Goal: Information Seeking & Learning: Learn about a topic

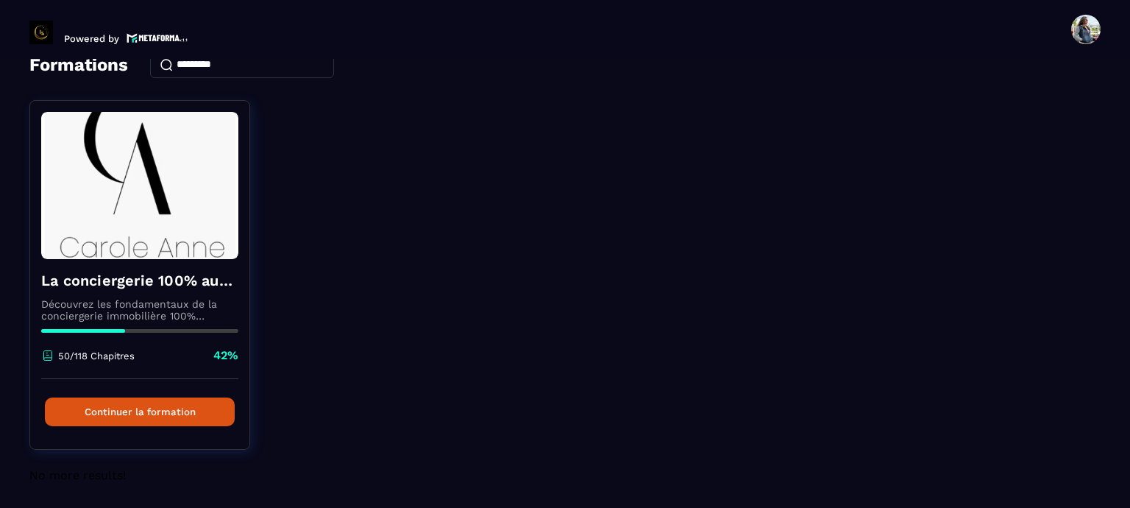
scroll to position [82, 0]
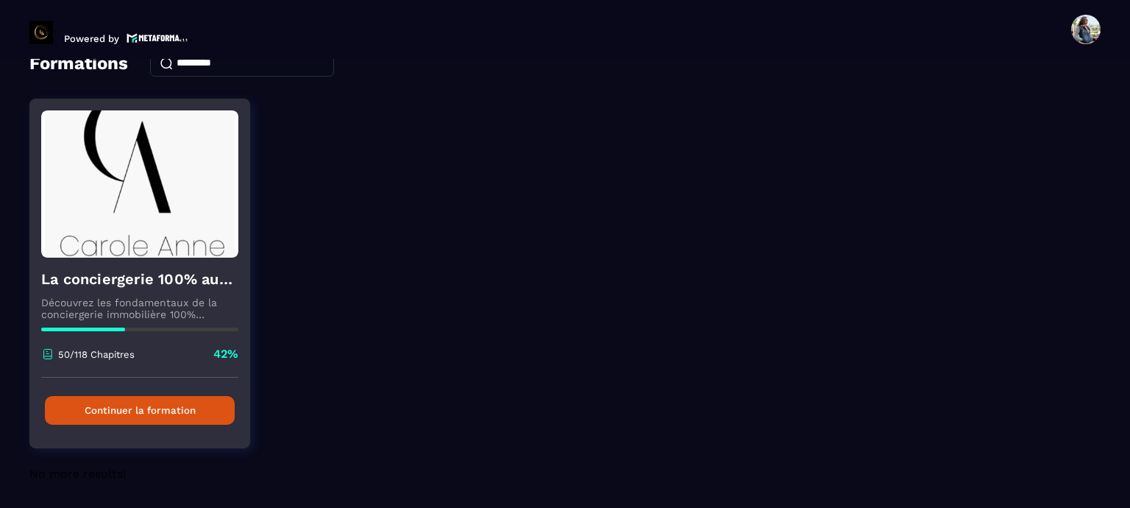
click at [150, 406] on button "Continuer la formation" at bounding box center [140, 410] width 190 height 29
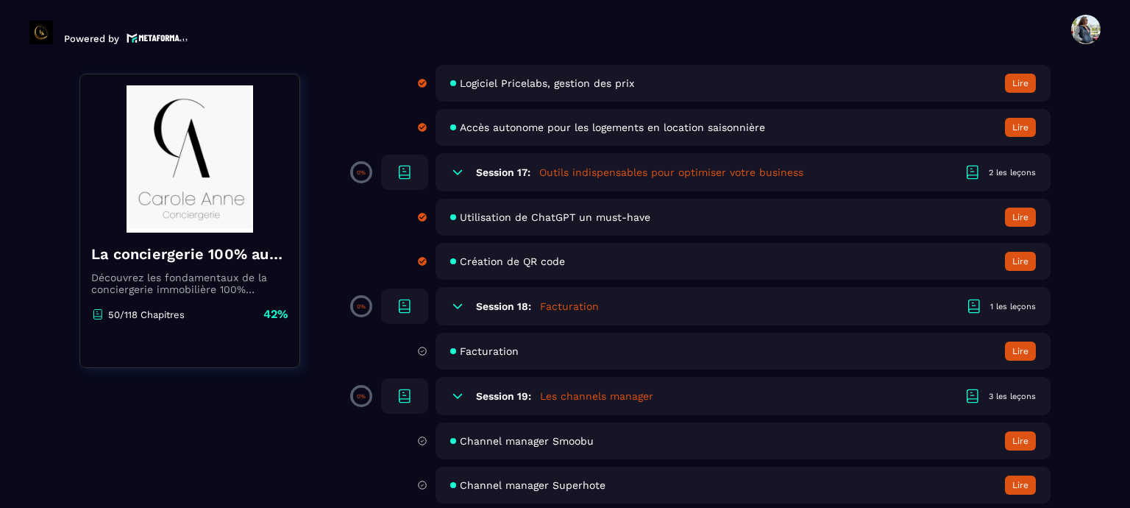
scroll to position [2942, 0]
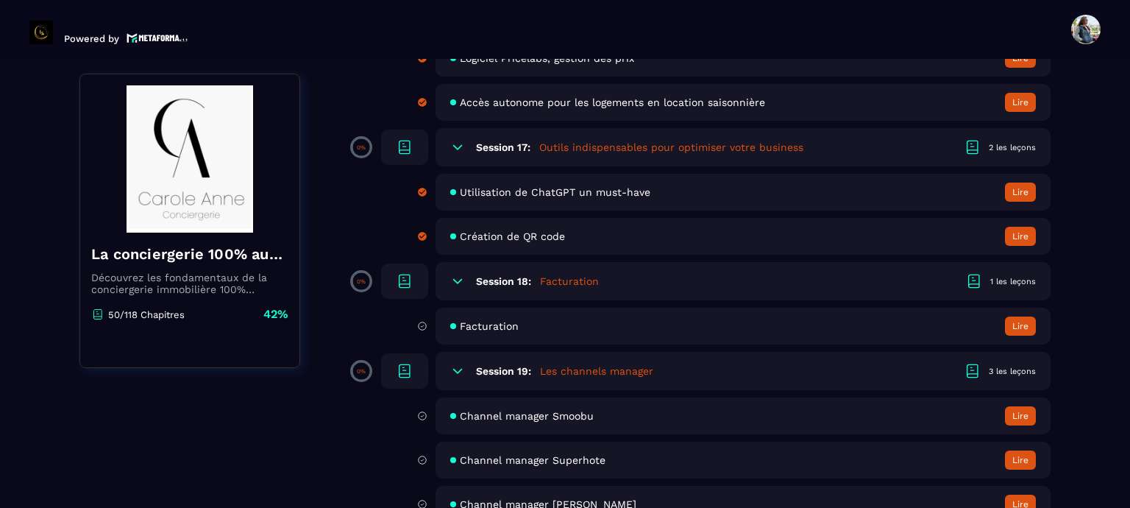
click at [497, 332] on span "Facturation" at bounding box center [489, 326] width 59 height 12
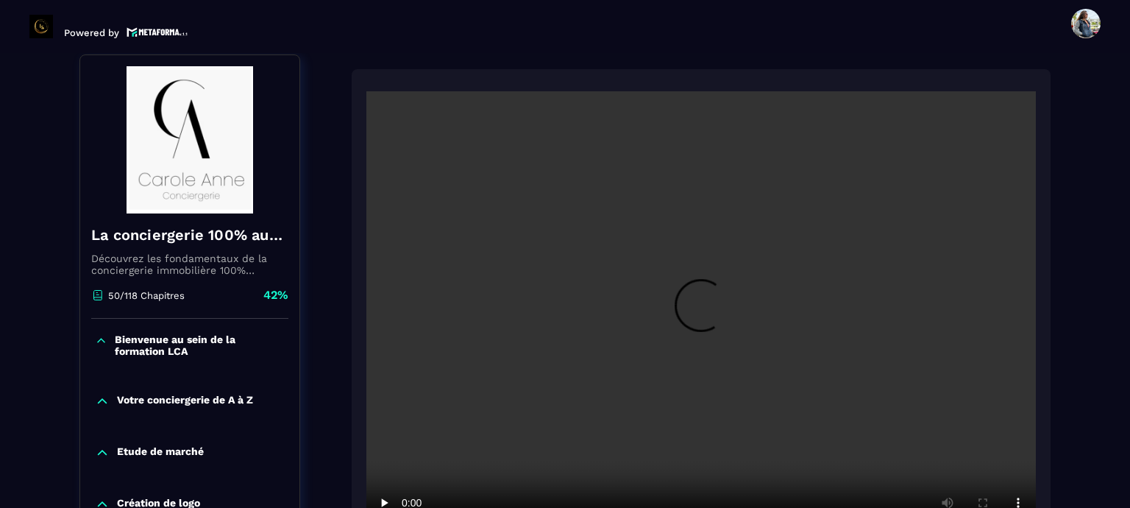
scroll to position [208, 0]
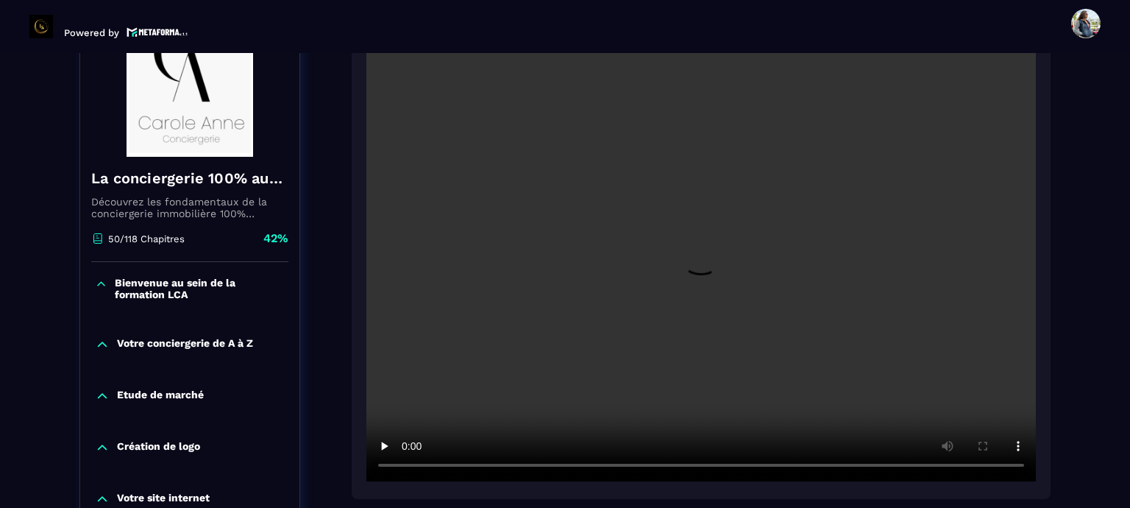
click at [697, 327] on video at bounding box center [700, 258] width 669 height 447
click at [946, 294] on video at bounding box center [700, 258] width 669 height 447
click at [733, 323] on video at bounding box center [700, 258] width 669 height 447
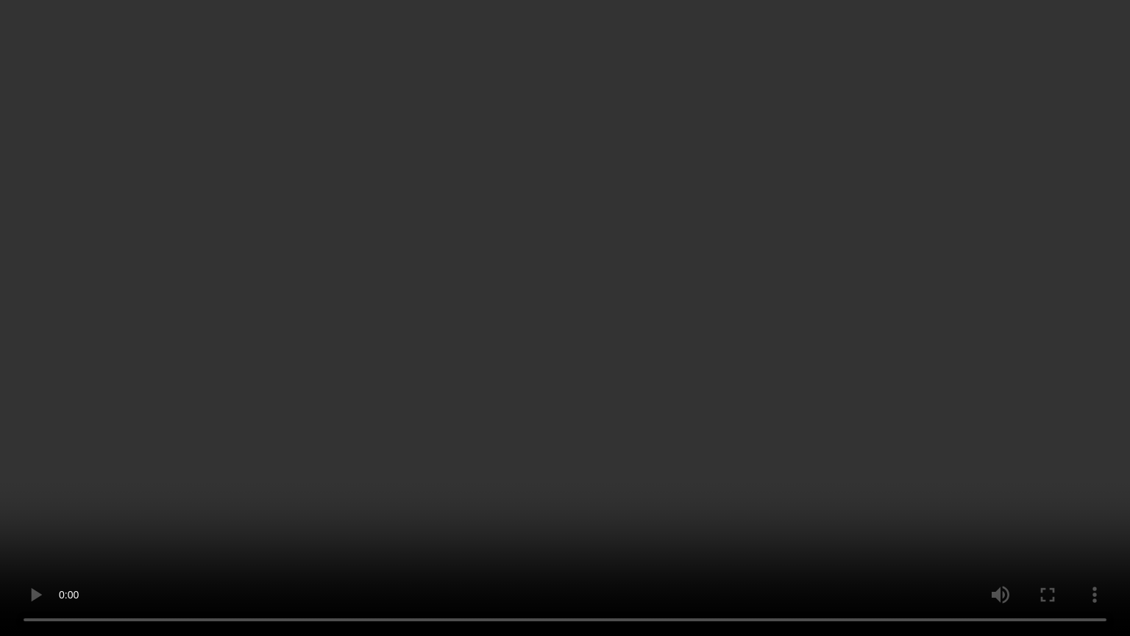
click at [336, 309] on video at bounding box center [565, 318] width 1130 height 636
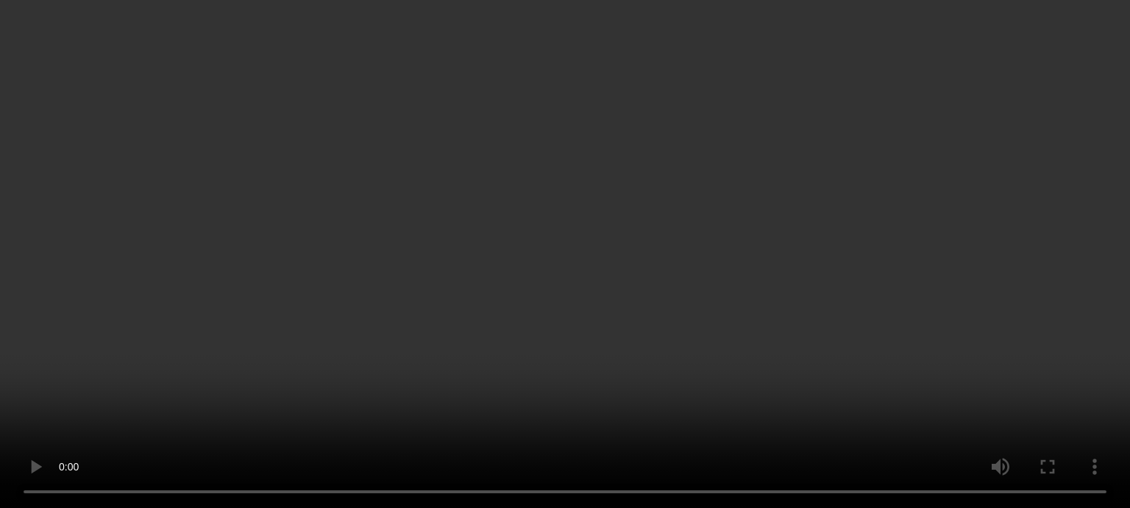
scroll to position [282, 0]
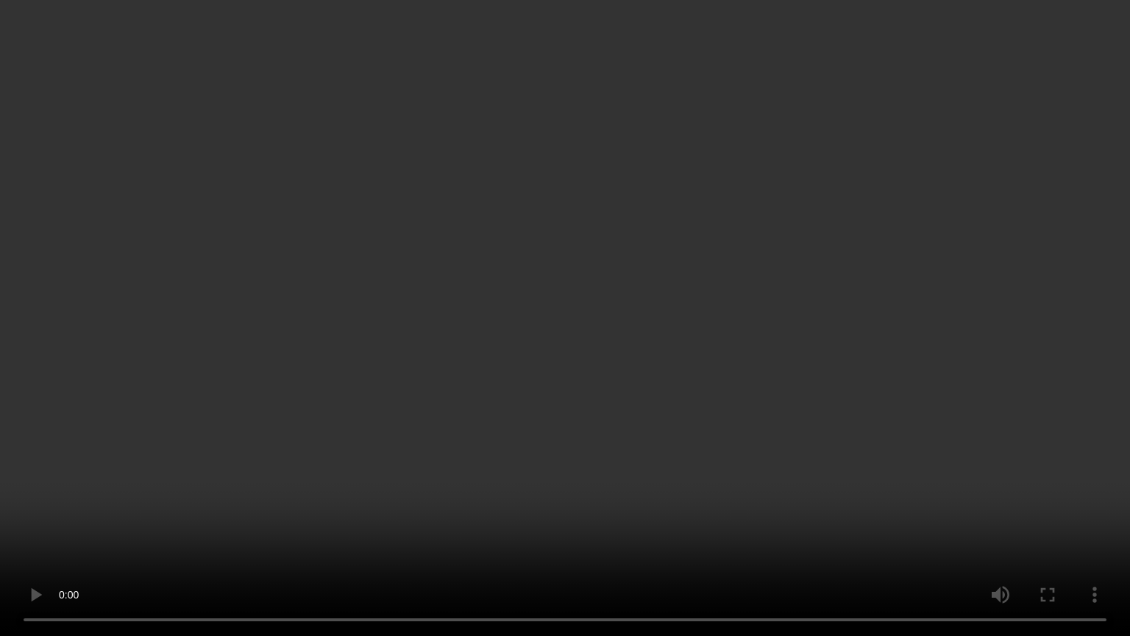
click at [500, 378] on video at bounding box center [565, 318] width 1130 height 636
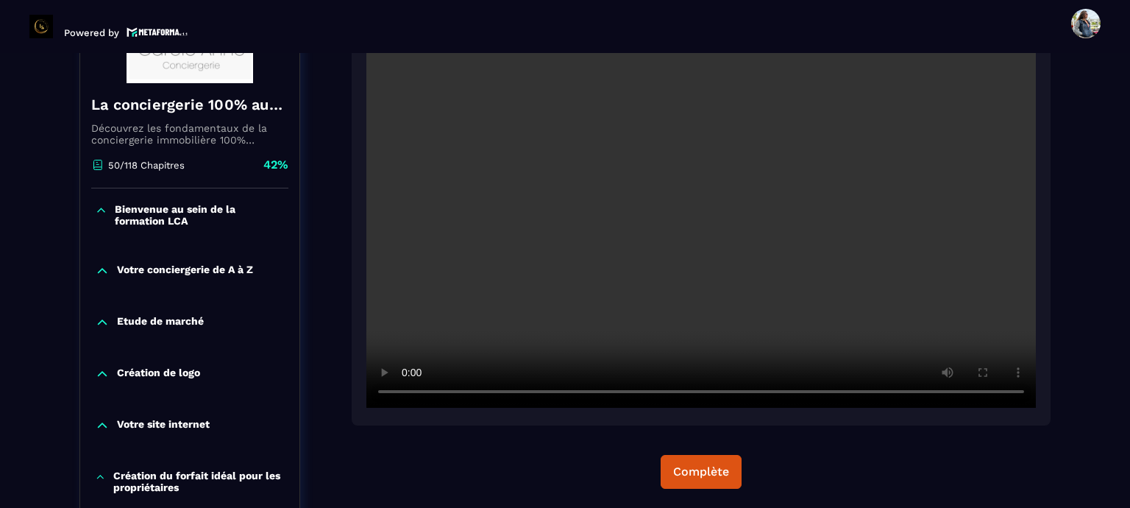
click at [706, 230] on video at bounding box center [700, 184] width 669 height 447
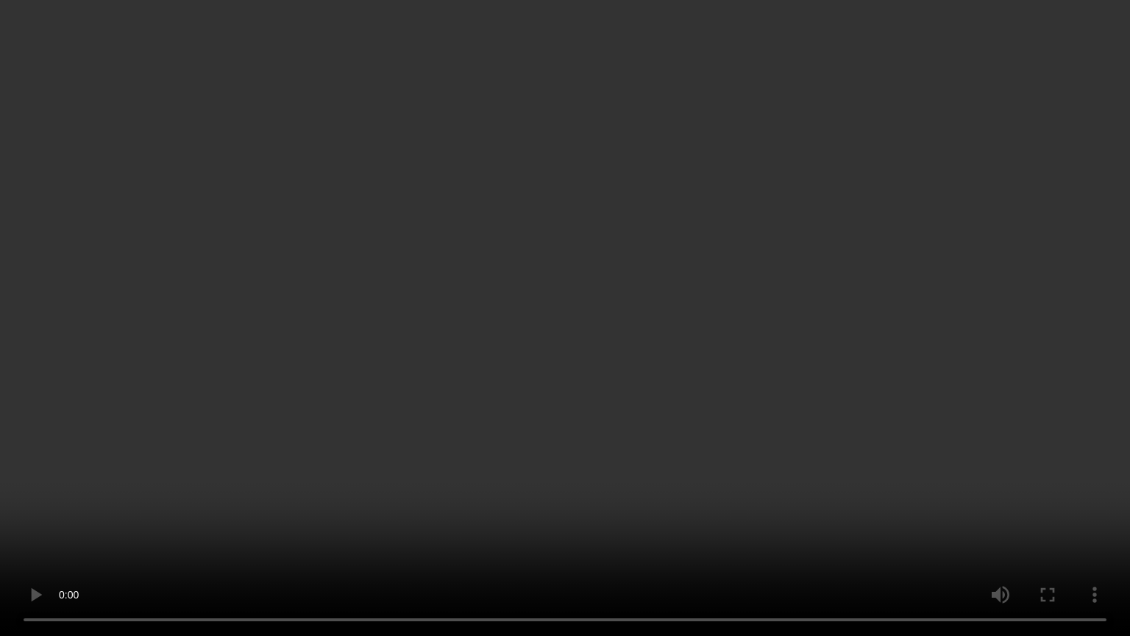
click at [558, 362] on video at bounding box center [565, 318] width 1130 height 636
click at [556, 432] on video at bounding box center [565, 318] width 1130 height 636
click at [581, 279] on video at bounding box center [565, 318] width 1130 height 636
click at [716, 428] on video at bounding box center [565, 318] width 1130 height 636
click at [587, 357] on video at bounding box center [565, 318] width 1130 height 636
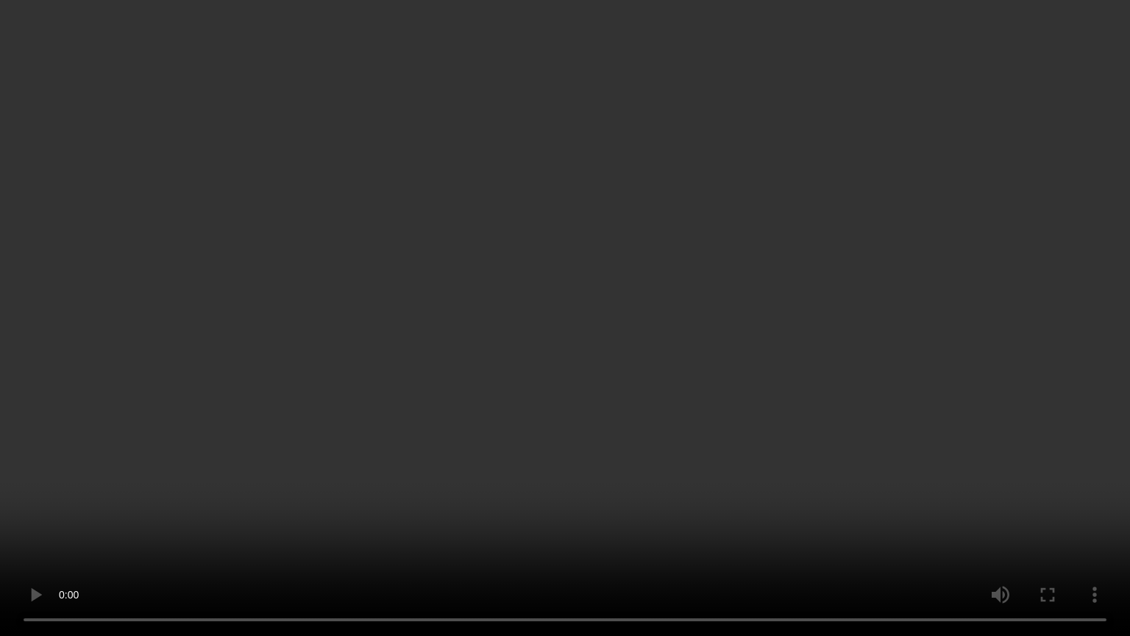
click at [630, 324] on video at bounding box center [565, 318] width 1130 height 636
click at [567, 358] on video at bounding box center [565, 318] width 1130 height 636
click at [531, 507] on video at bounding box center [565, 318] width 1130 height 636
click at [428, 361] on video at bounding box center [565, 318] width 1130 height 636
click at [602, 470] on video at bounding box center [565, 318] width 1130 height 636
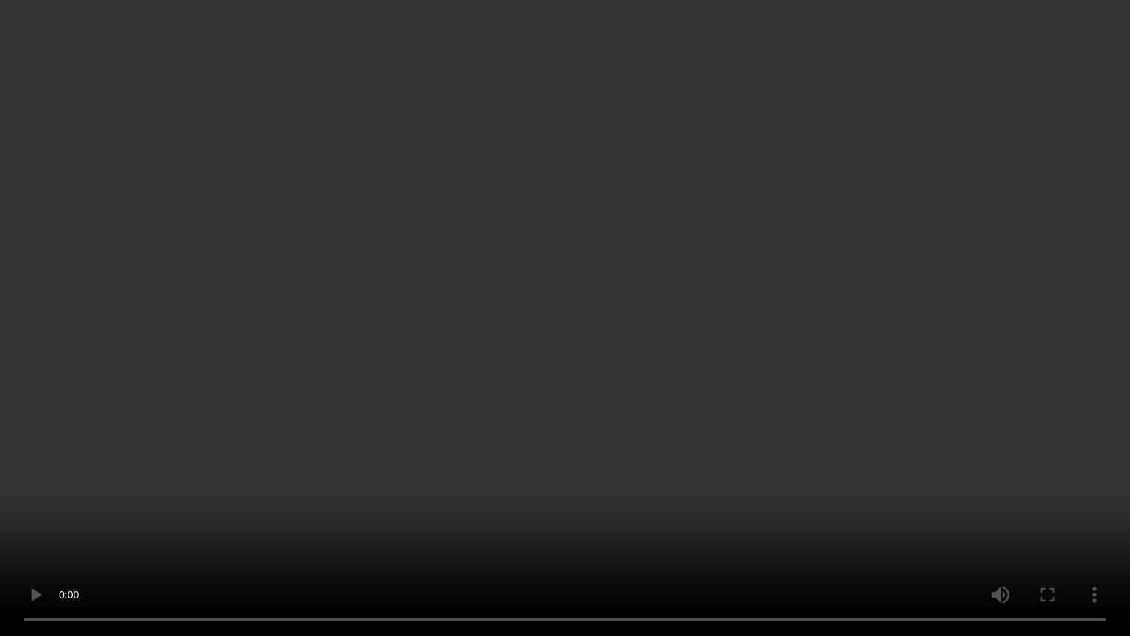
click at [485, 369] on video at bounding box center [565, 318] width 1130 height 636
click at [583, 507] on video at bounding box center [565, 318] width 1130 height 636
click at [589, 405] on video at bounding box center [565, 318] width 1130 height 636
click at [577, 507] on video at bounding box center [565, 318] width 1130 height 636
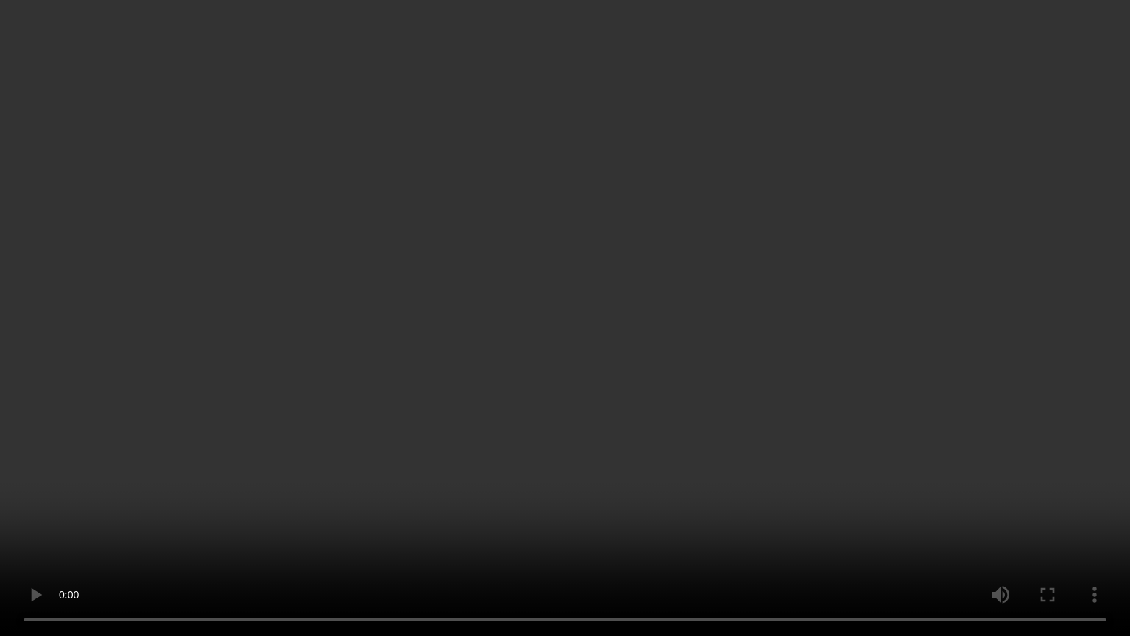
click at [590, 474] on video at bounding box center [565, 318] width 1130 height 636
click at [591, 474] on video at bounding box center [565, 318] width 1130 height 636
click at [644, 385] on video at bounding box center [565, 318] width 1130 height 636
click at [638, 414] on video at bounding box center [565, 318] width 1130 height 636
click at [640, 338] on video at bounding box center [565, 318] width 1130 height 636
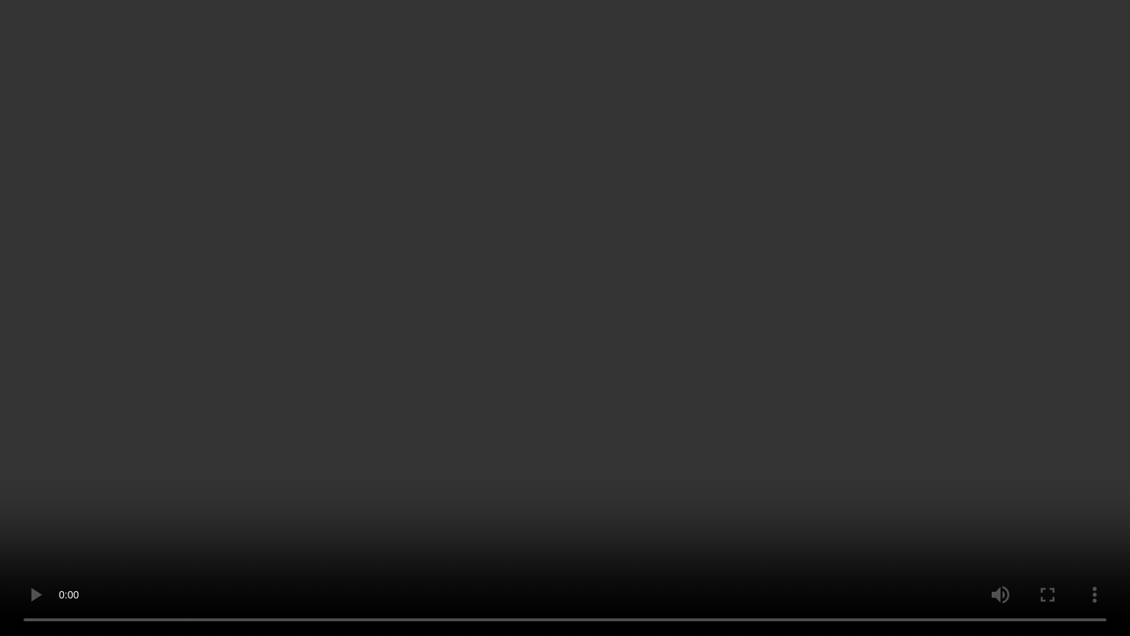
click at [541, 402] on video at bounding box center [565, 318] width 1130 height 636
click at [573, 428] on video at bounding box center [565, 318] width 1130 height 636
click at [382, 374] on video at bounding box center [565, 318] width 1130 height 636
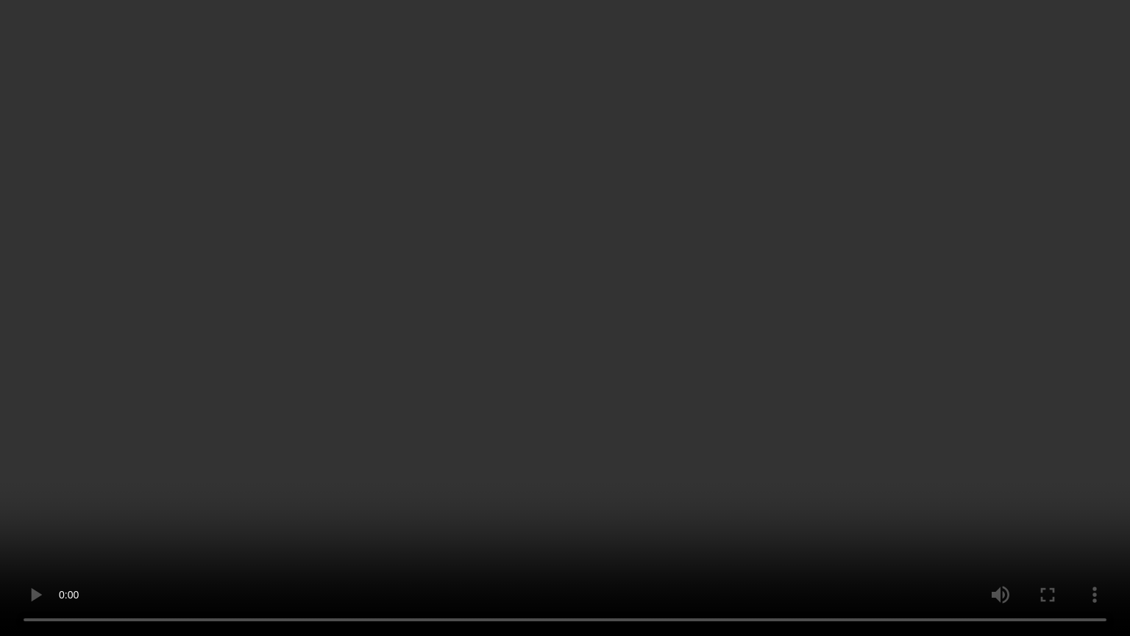
click at [821, 388] on video at bounding box center [565, 318] width 1130 height 636
click at [535, 465] on video at bounding box center [565, 318] width 1130 height 636
click at [632, 423] on video at bounding box center [565, 318] width 1130 height 636
click at [744, 367] on video at bounding box center [565, 318] width 1130 height 636
click at [545, 462] on video at bounding box center [565, 318] width 1130 height 636
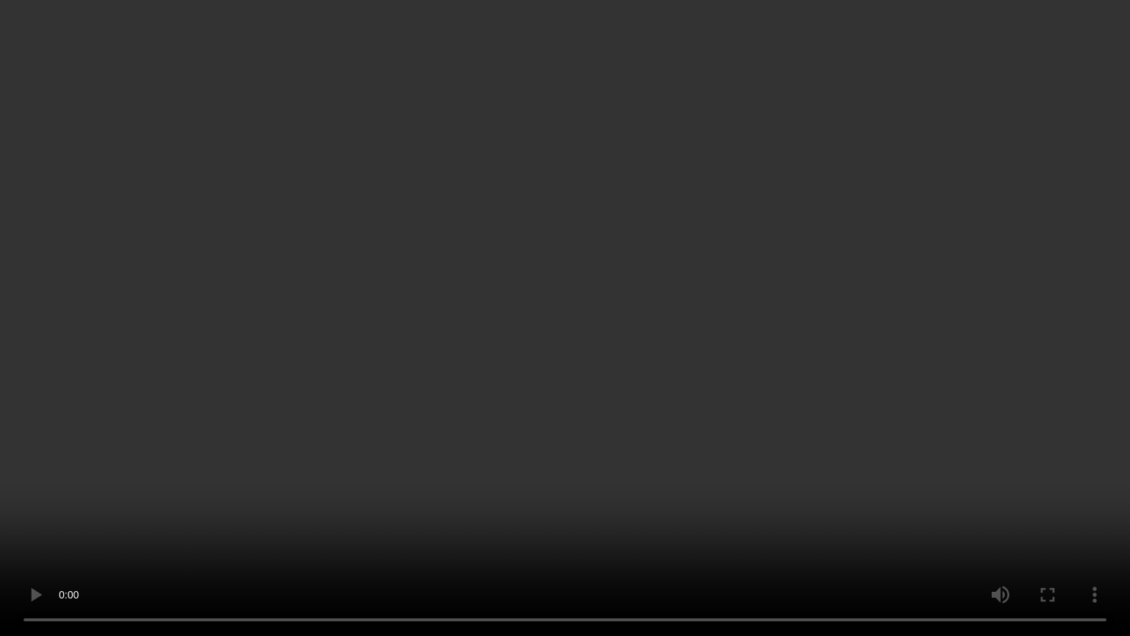
click at [527, 330] on video at bounding box center [565, 318] width 1130 height 636
click at [535, 454] on video at bounding box center [565, 318] width 1130 height 636
click at [519, 438] on video at bounding box center [565, 318] width 1130 height 636
click at [415, 403] on video at bounding box center [565, 318] width 1130 height 636
click at [643, 418] on video at bounding box center [565, 318] width 1130 height 636
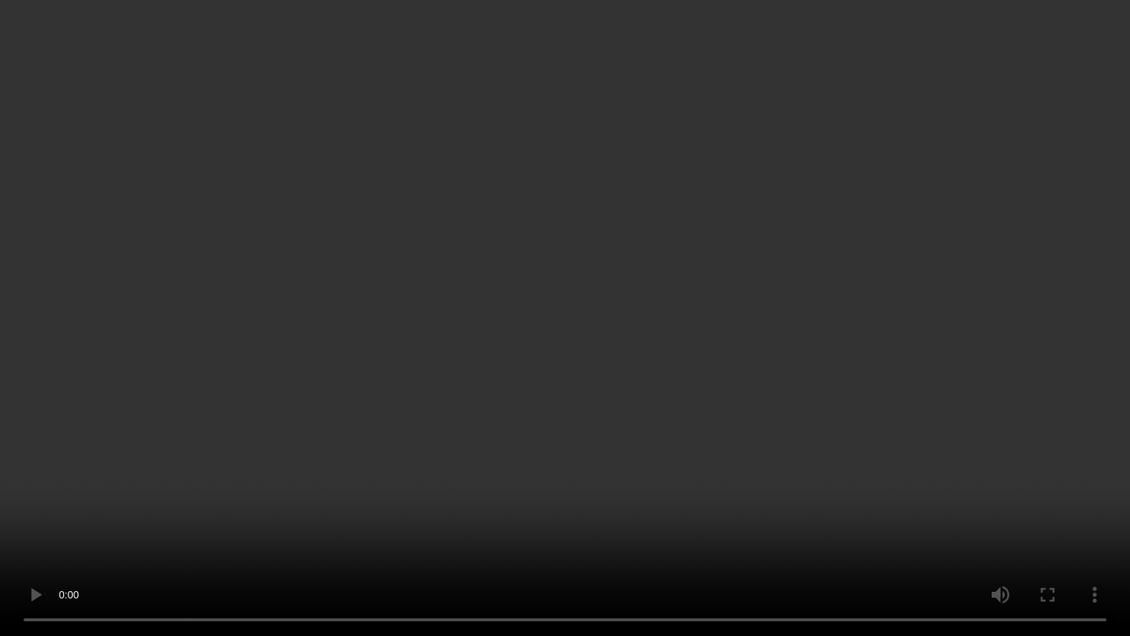
click at [683, 422] on video at bounding box center [565, 318] width 1130 height 636
click at [607, 356] on video at bounding box center [565, 318] width 1130 height 636
click at [474, 495] on video at bounding box center [565, 318] width 1130 height 636
click at [574, 369] on video at bounding box center [565, 318] width 1130 height 636
click at [515, 346] on video at bounding box center [565, 318] width 1130 height 636
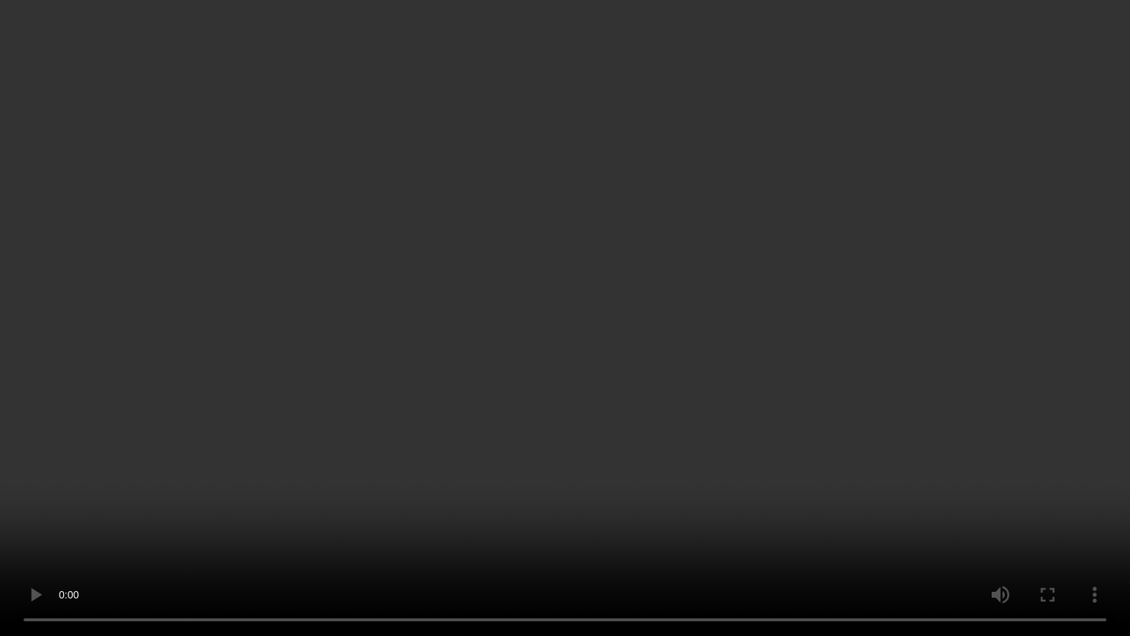
click at [592, 367] on video at bounding box center [565, 318] width 1130 height 636
click at [711, 362] on video at bounding box center [565, 318] width 1130 height 636
click at [209, 377] on video at bounding box center [565, 318] width 1130 height 636
click at [208, 376] on video at bounding box center [565, 318] width 1130 height 636
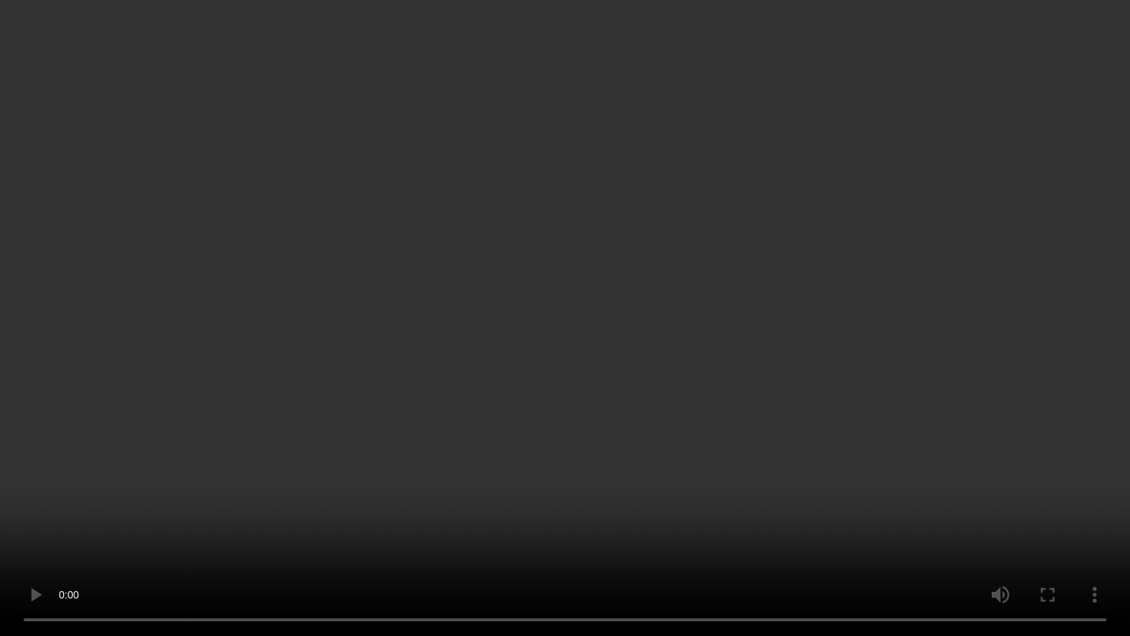
click at [303, 281] on video at bounding box center [565, 318] width 1130 height 636
click at [322, 312] on video at bounding box center [565, 318] width 1130 height 636
click at [296, 289] on video at bounding box center [565, 318] width 1130 height 636
click at [363, 359] on video at bounding box center [565, 318] width 1130 height 636
click at [546, 316] on video at bounding box center [565, 318] width 1130 height 636
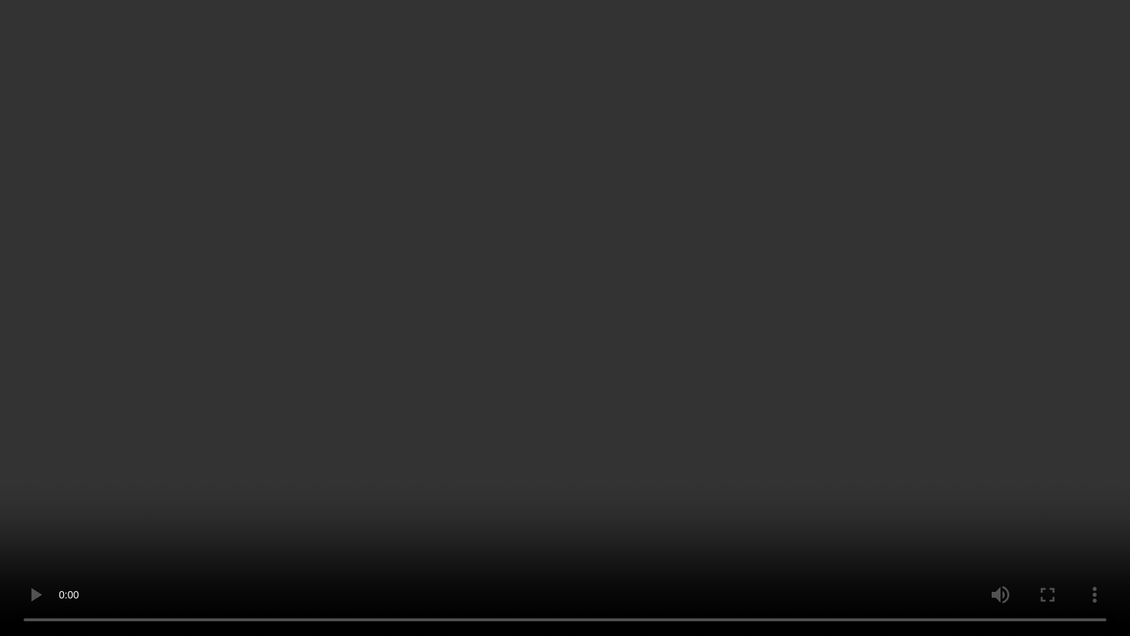
click at [596, 318] on video at bounding box center [565, 318] width 1130 height 636
click at [638, 386] on video at bounding box center [565, 318] width 1130 height 636
click at [865, 423] on video at bounding box center [565, 318] width 1130 height 636
click at [593, 361] on video at bounding box center [565, 318] width 1130 height 636
click at [867, 507] on video at bounding box center [565, 318] width 1130 height 636
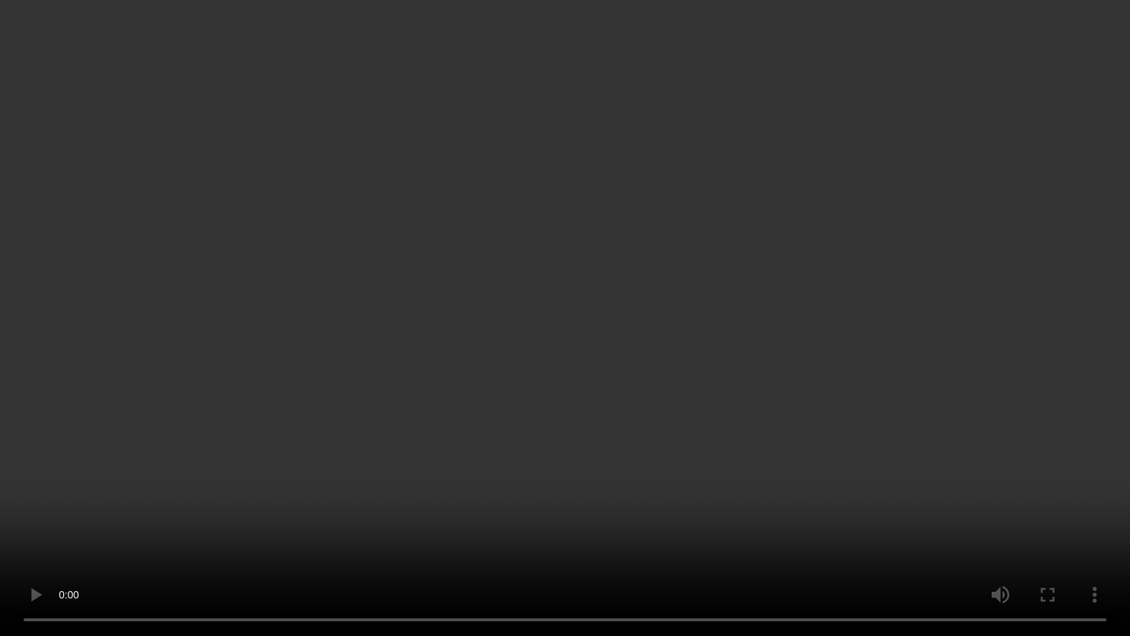
click at [788, 507] on video at bounding box center [565, 318] width 1130 height 636
click at [812, 453] on video at bounding box center [565, 318] width 1130 height 636
click at [606, 402] on video at bounding box center [565, 318] width 1130 height 636
click at [966, 456] on video at bounding box center [565, 318] width 1130 height 636
click at [738, 402] on video at bounding box center [565, 318] width 1130 height 636
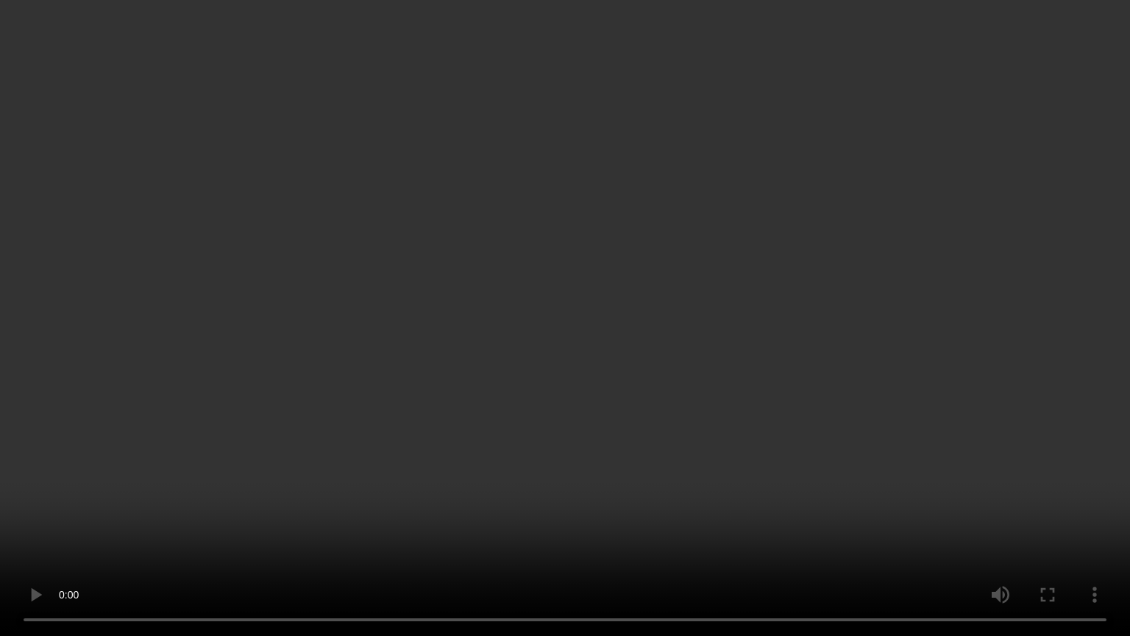
click at [875, 491] on video at bounding box center [565, 318] width 1130 height 636
click at [677, 456] on video at bounding box center [565, 318] width 1130 height 636
click at [828, 444] on video at bounding box center [565, 318] width 1130 height 636
click at [744, 385] on video at bounding box center [565, 318] width 1130 height 636
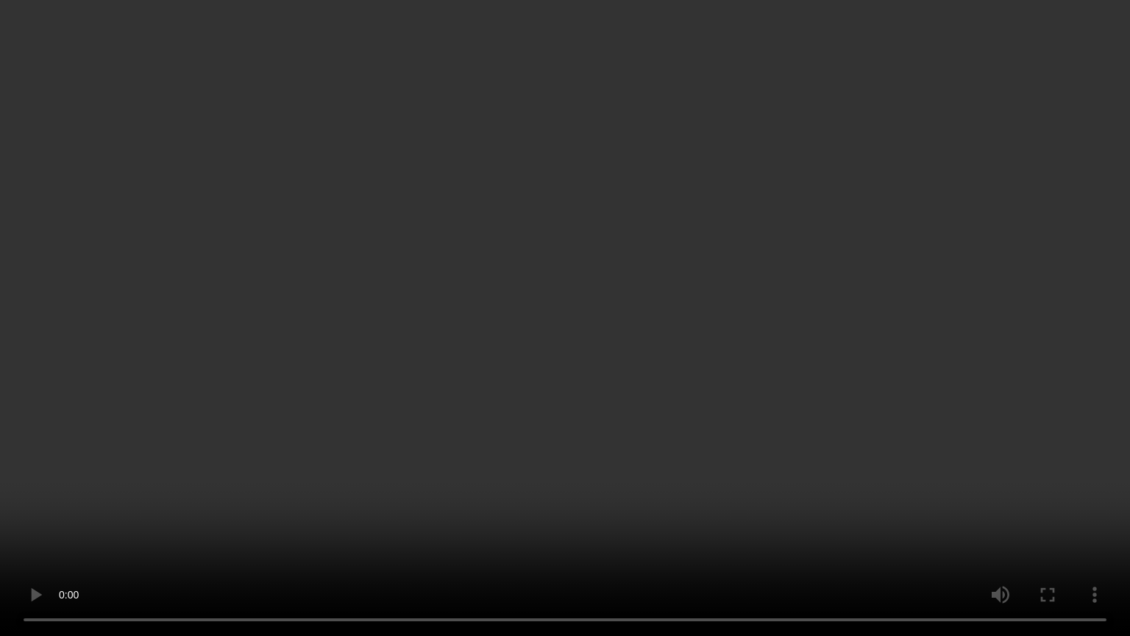
click at [550, 410] on video at bounding box center [565, 318] width 1130 height 636
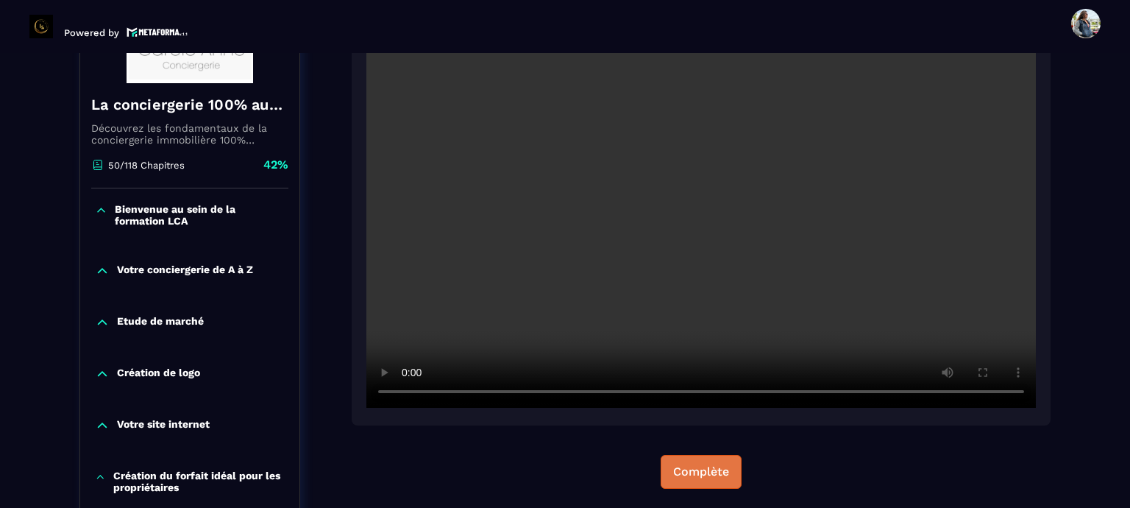
click at [722, 471] on div "Complète" at bounding box center [701, 471] width 56 height 15
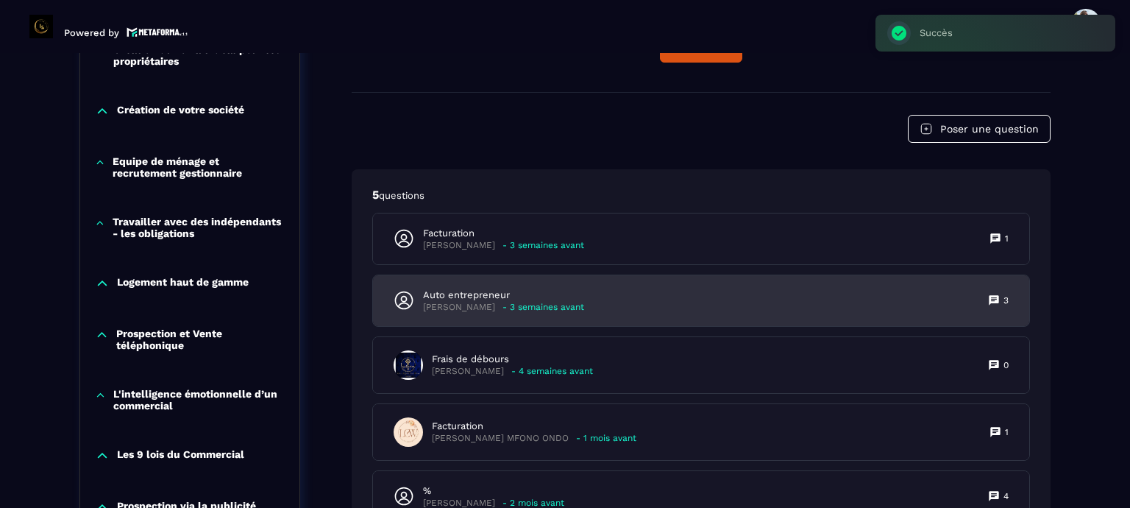
scroll to position [723, 0]
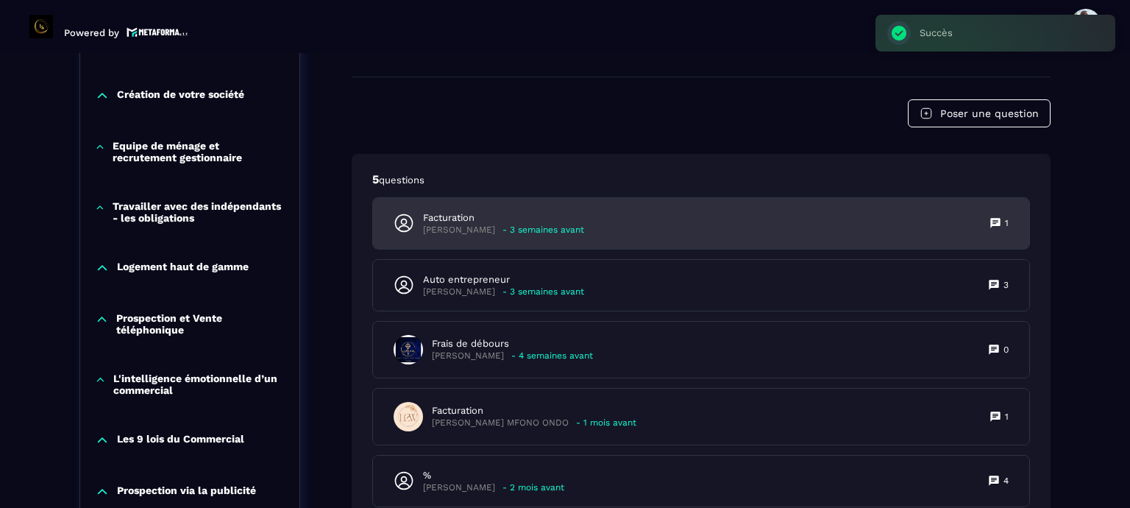
click at [549, 227] on p "- 3 semaines avant" at bounding box center [543, 229] width 82 height 11
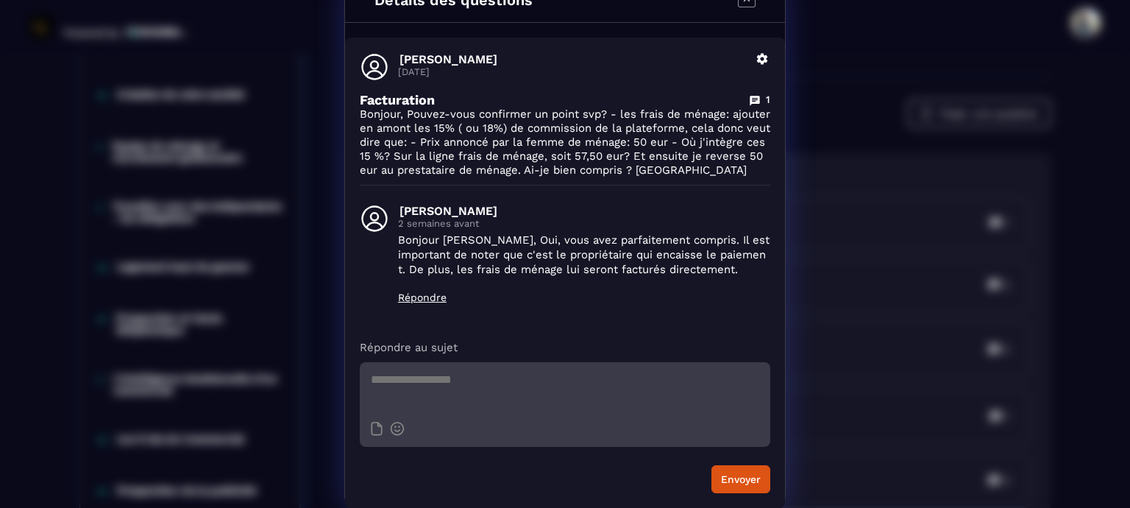
scroll to position [0, 0]
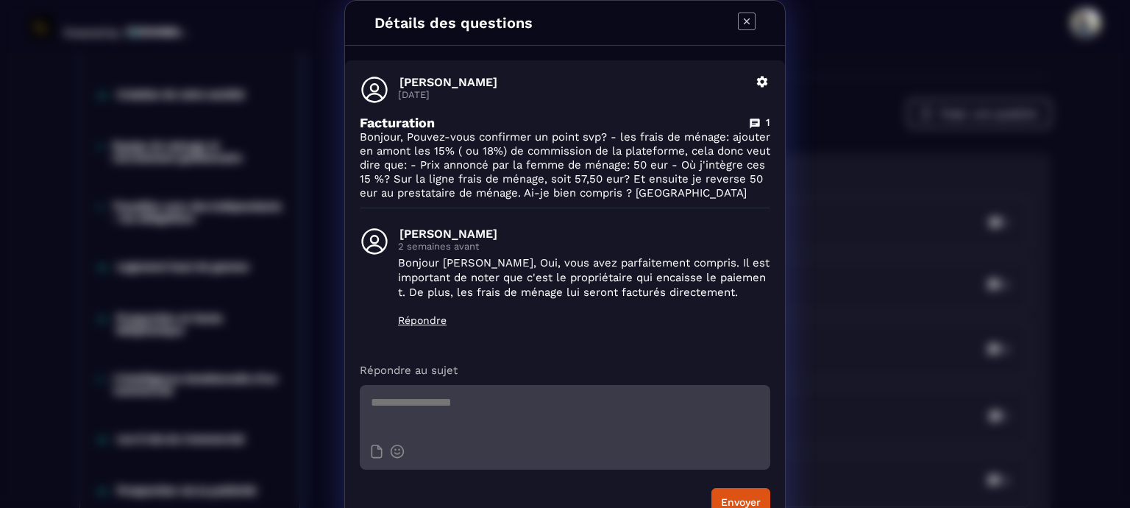
click at [442, 414] on textarea "Modal window" at bounding box center [565, 410] width 410 height 51
click at [366, 405] on textarea "**********" at bounding box center [565, 410] width 410 height 51
click at [561, 396] on textarea "**********" at bounding box center [565, 410] width 410 height 51
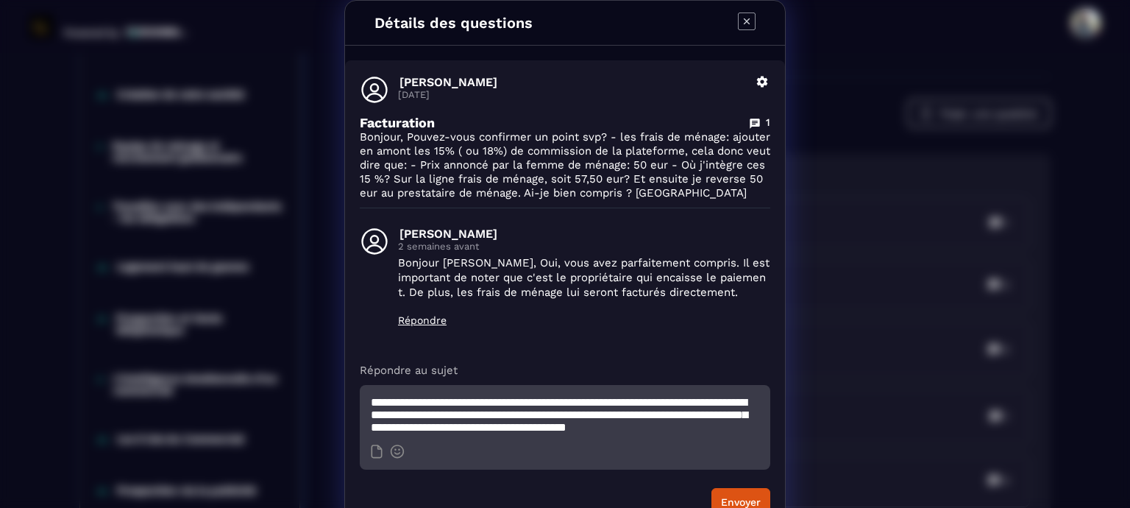
click at [637, 404] on textarea "**********" at bounding box center [565, 410] width 410 height 51
click at [589, 430] on textarea "**********" at bounding box center [565, 410] width 410 height 51
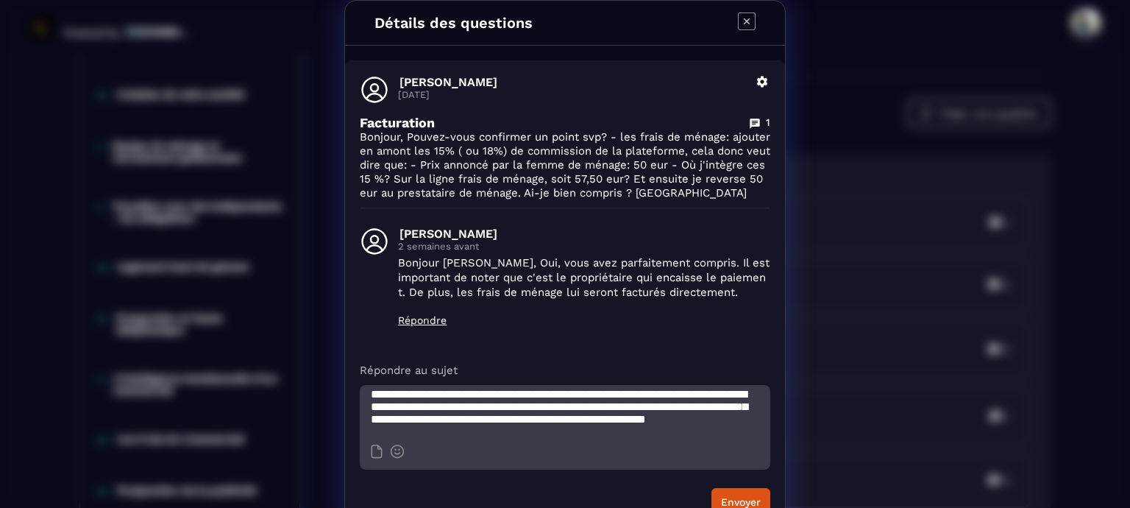
scroll to position [26, 0]
type textarea "**********"
click at [722, 497] on button "Envoyer" at bounding box center [740, 502] width 59 height 28
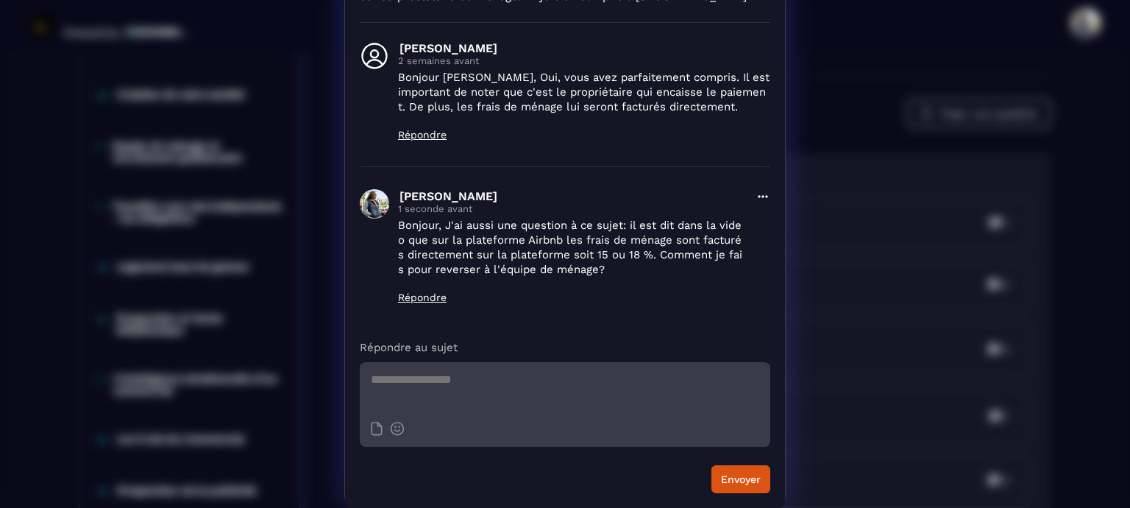
scroll to position [0, 0]
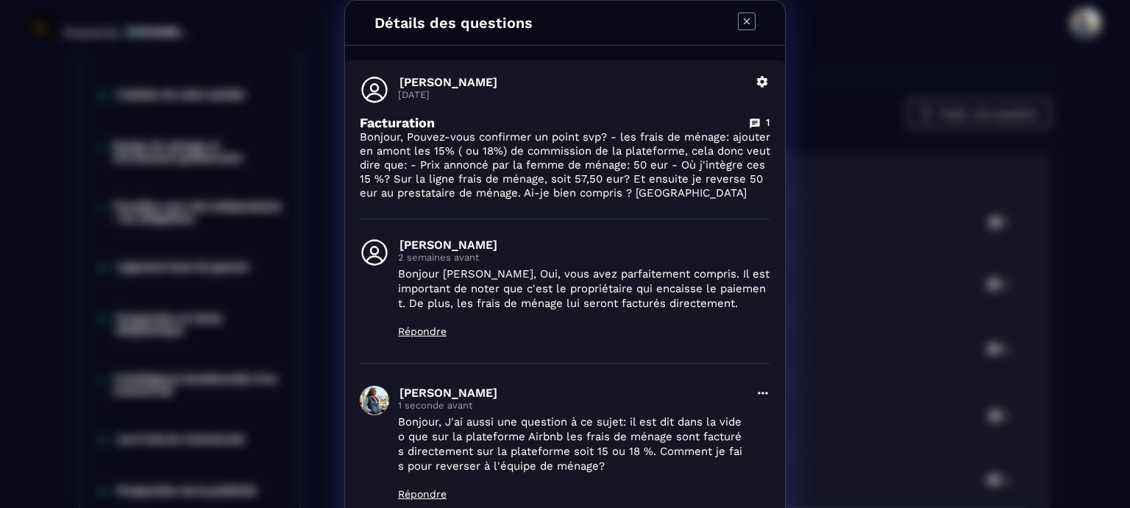
click at [744, 21] on icon "Modal window" at bounding box center [747, 22] width 18 height 18
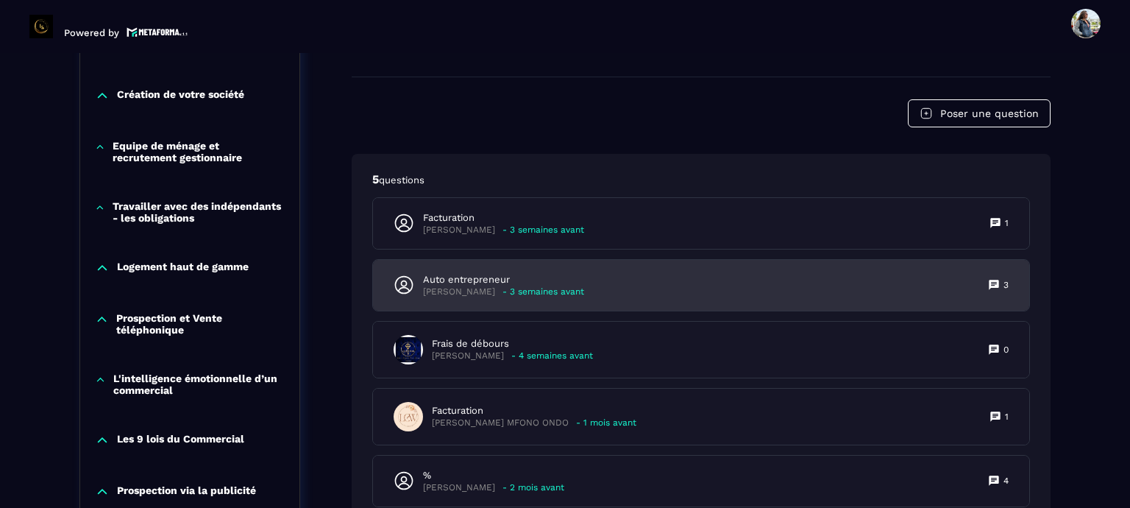
click at [491, 278] on p "Auto entrepreneur" at bounding box center [503, 279] width 161 height 13
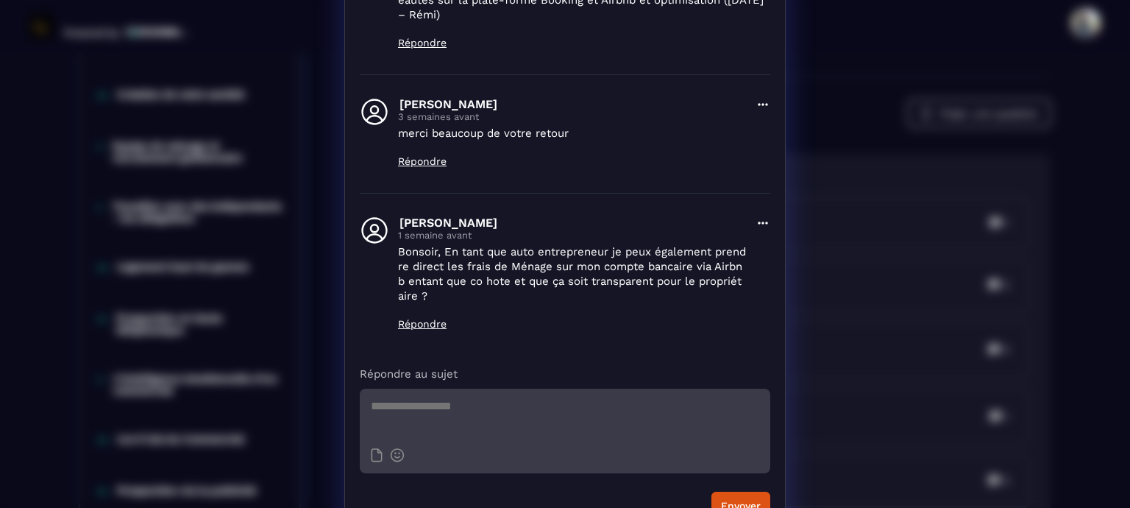
scroll to position [402, 0]
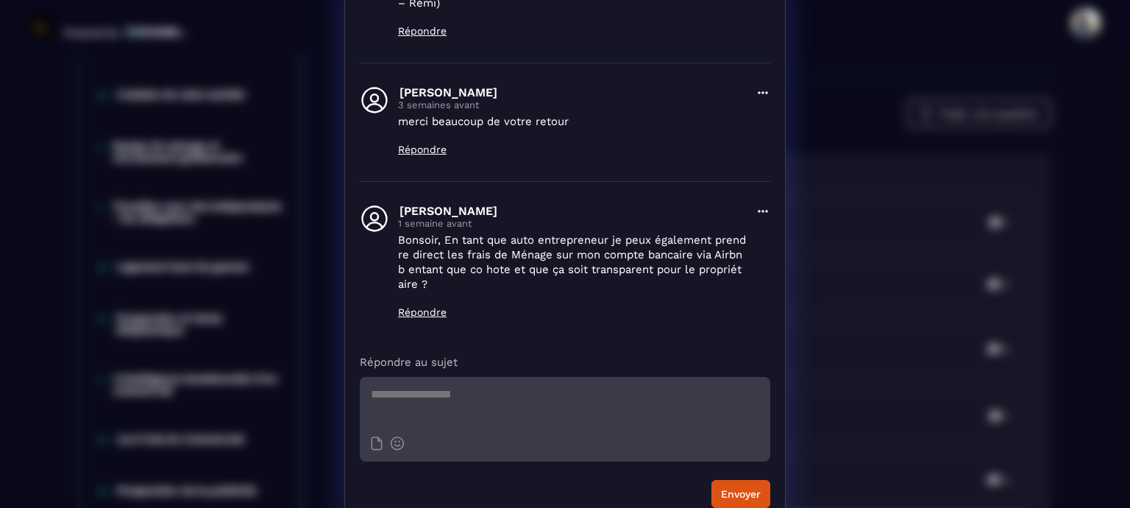
click at [757, 204] on icon "Modal window" at bounding box center [762, 211] width 15 height 15
click at [702, 306] on p "Répondre" at bounding box center [572, 312] width 349 height 12
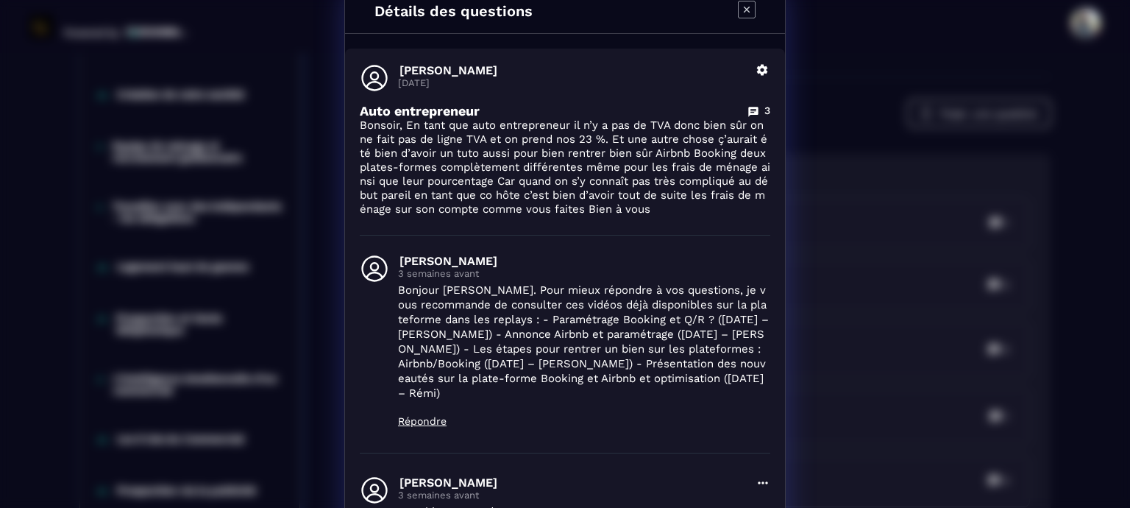
scroll to position [0, 0]
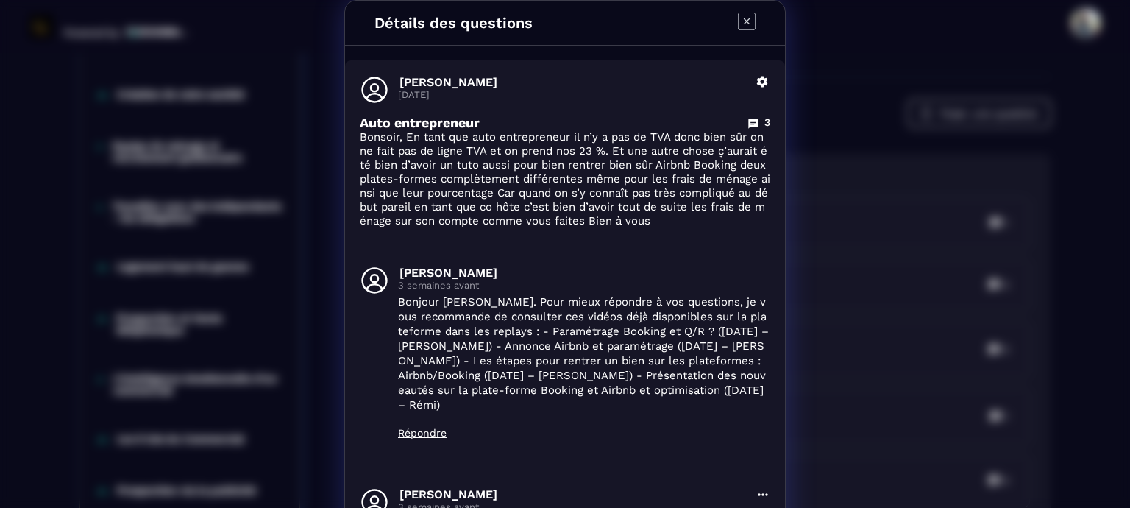
click at [741, 24] on icon "Modal window" at bounding box center [747, 22] width 18 height 18
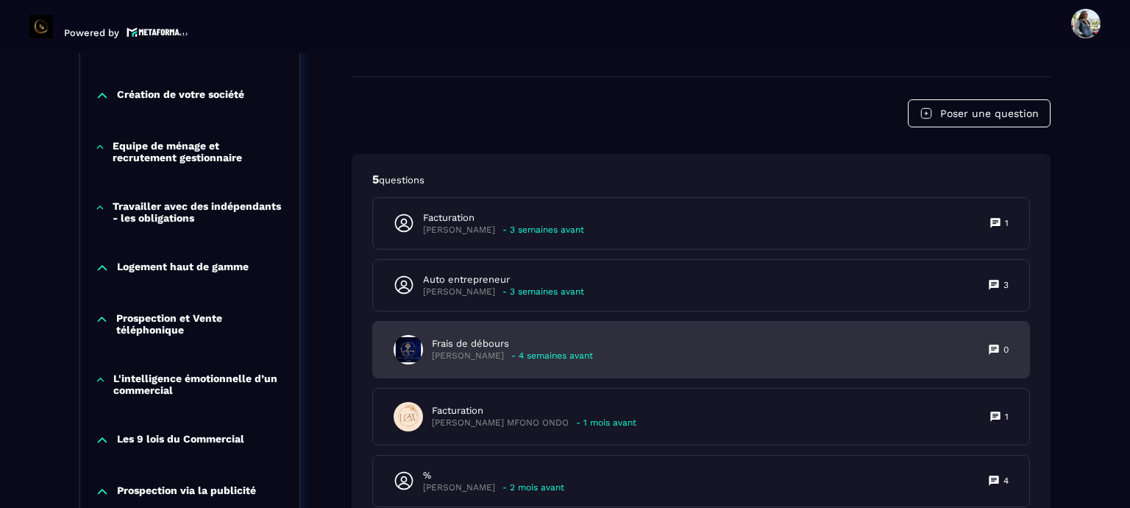
click at [468, 350] on p "[PERSON_NAME]" at bounding box center [468, 355] width 72 height 11
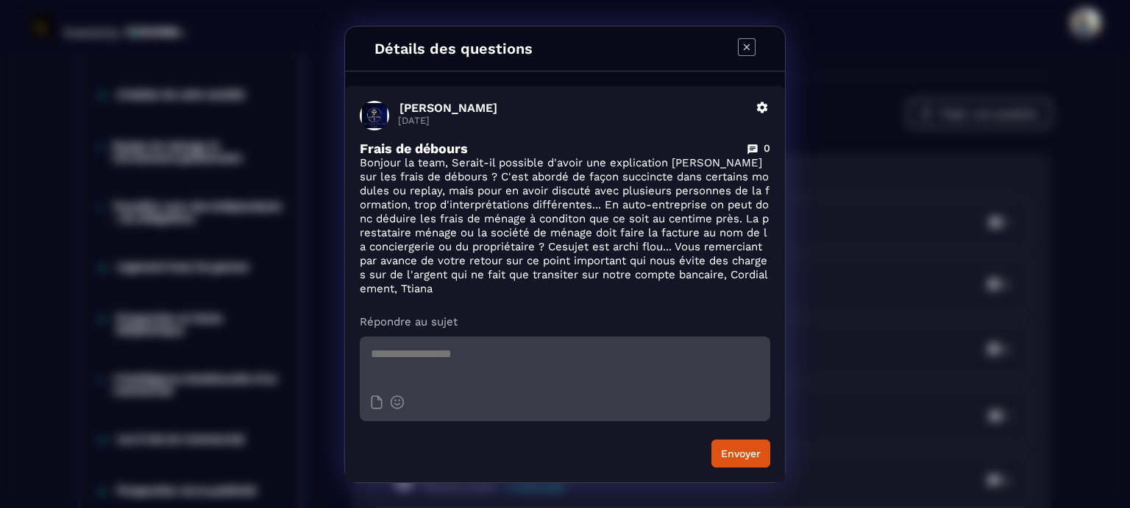
click at [398, 357] on textarea "Modal window" at bounding box center [565, 361] width 410 height 51
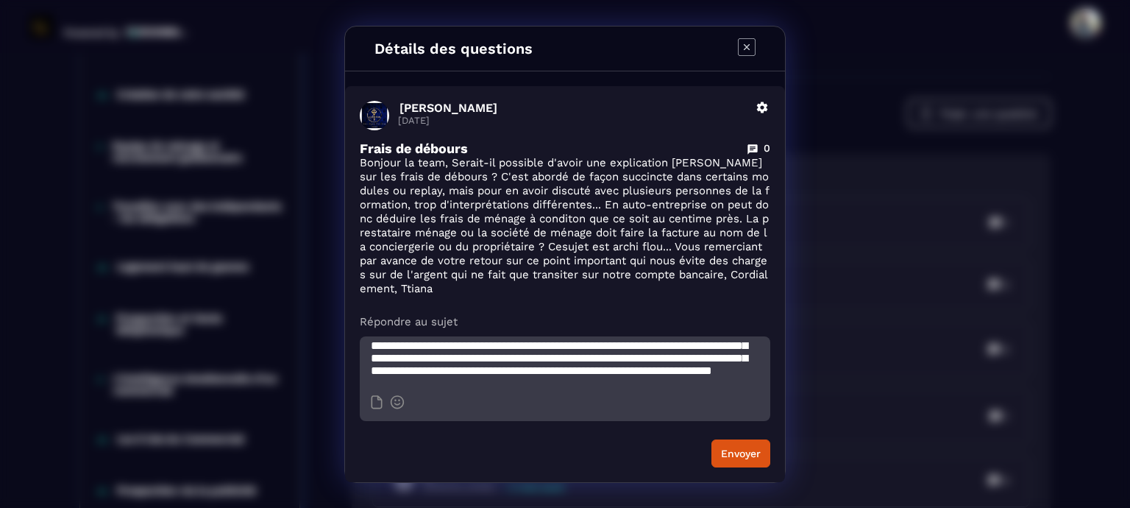
scroll to position [59, 0]
type textarea "**********"
click at [745, 455] on button "Envoyer" at bounding box center [740, 453] width 59 height 28
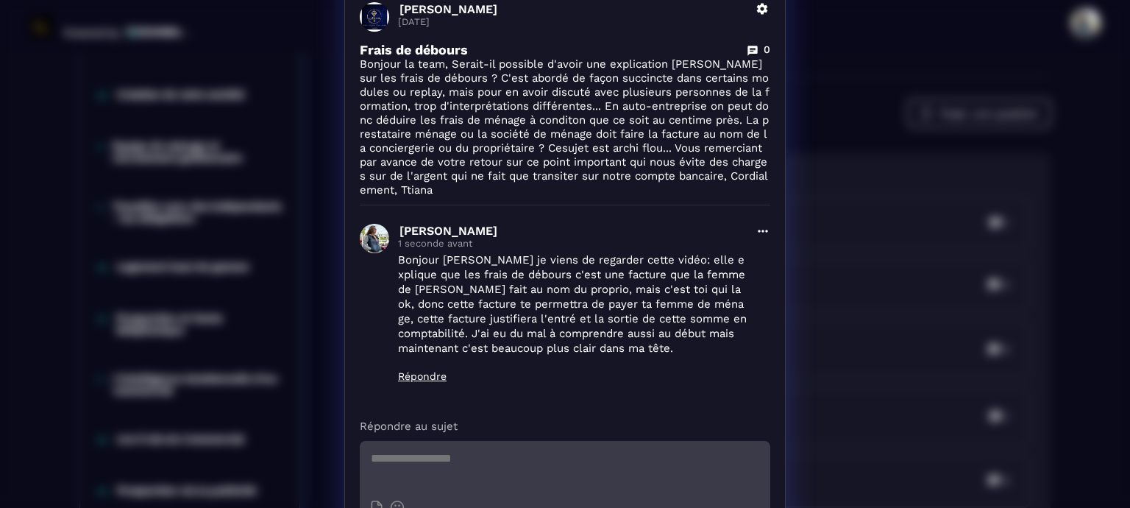
scroll to position [0, 0]
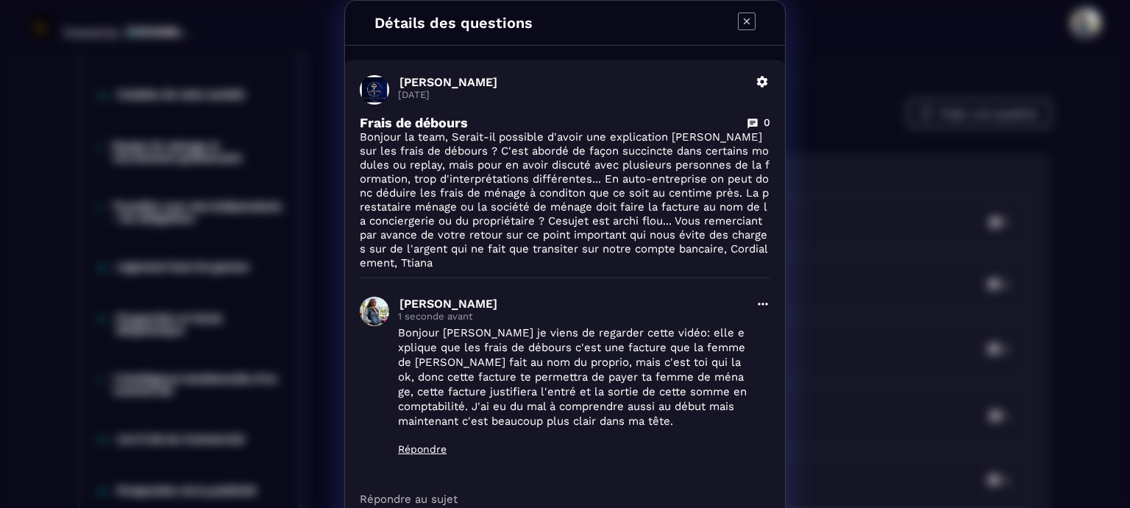
click at [741, 29] on icon "Modal window" at bounding box center [747, 22] width 18 height 18
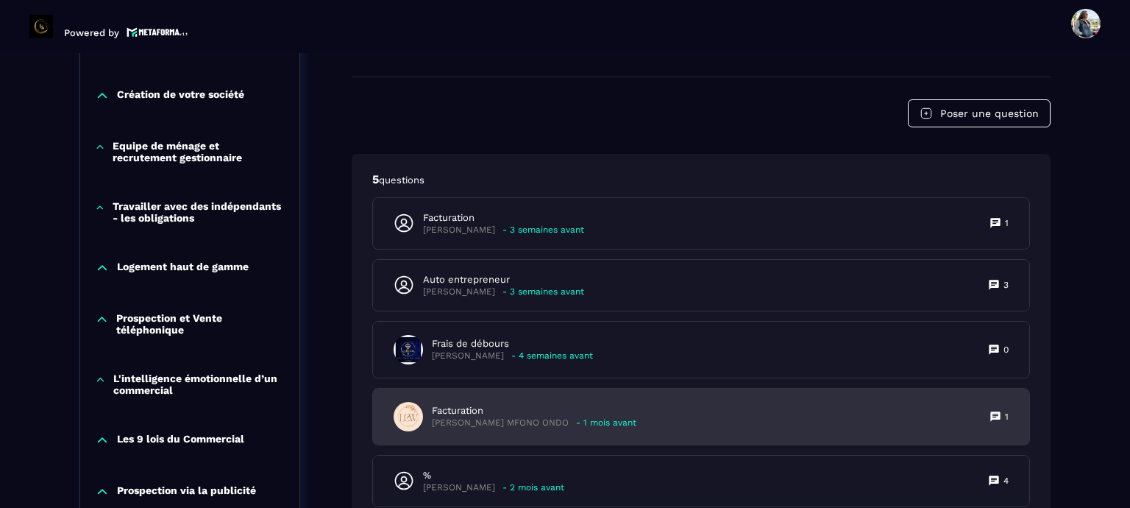
click at [525, 422] on p "[PERSON_NAME] MFONO ONDO" at bounding box center [500, 422] width 137 height 11
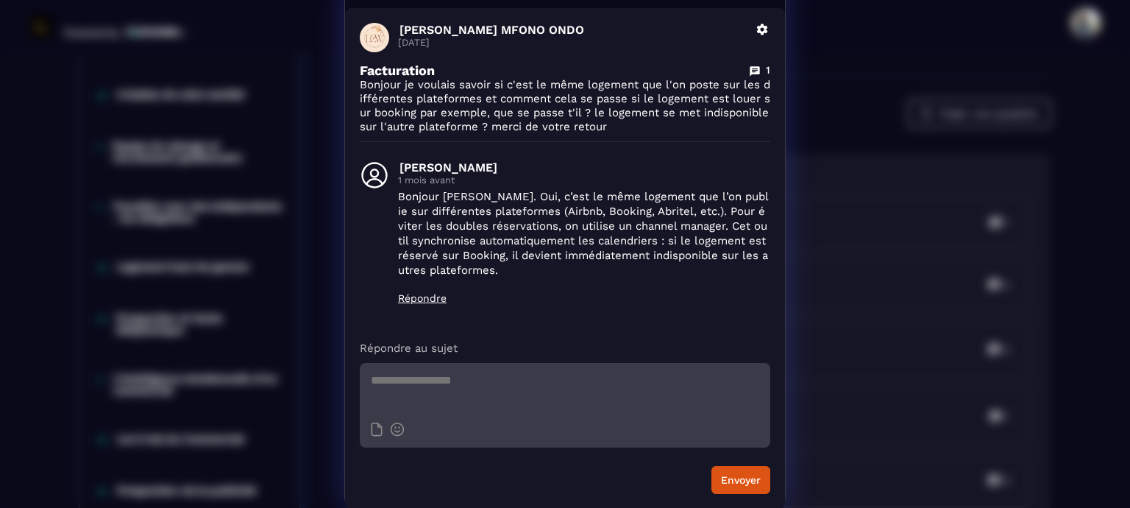
scroll to position [53, 0]
click at [453, 408] on textarea "Modal window" at bounding box center [565, 387] width 410 height 51
type textarea "**********"
click at [728, 473] on button "Envoyer" at bounding box center [740, 479] width 59 height 28
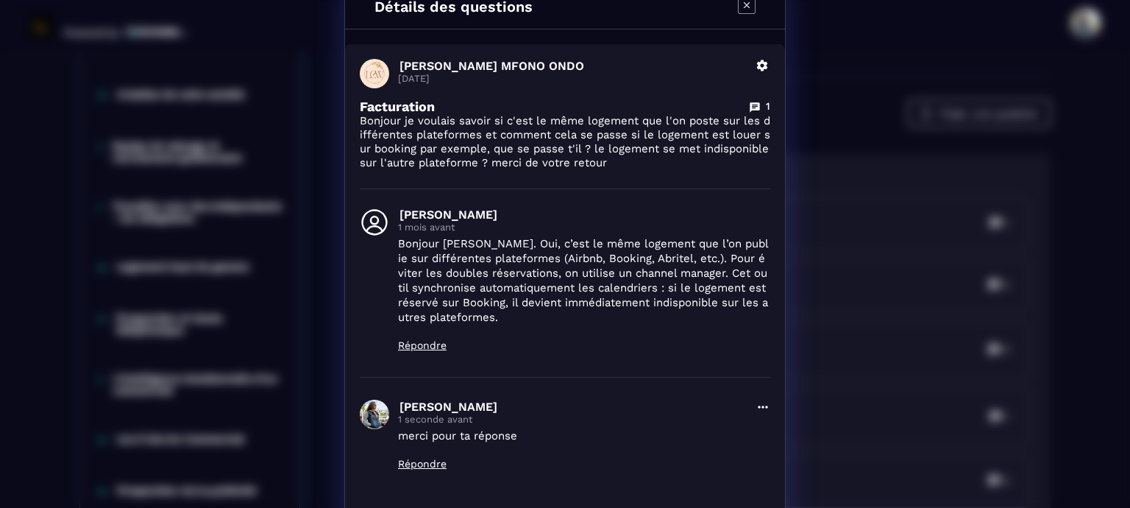
scroll to position [0, 0]
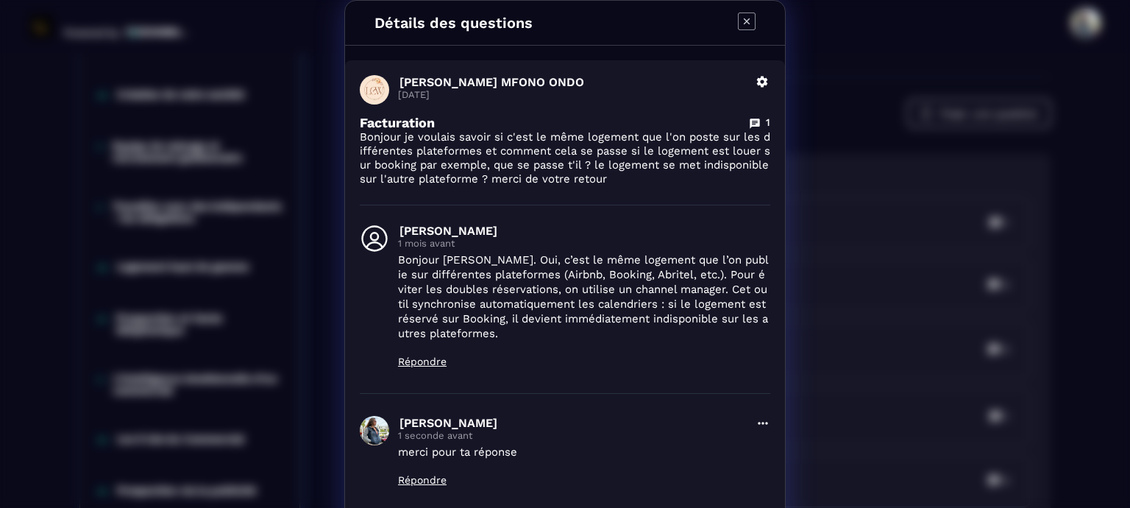
click at [741, 19] on icon "Modal window" at bounding box center [747, 22] width 18 height 18
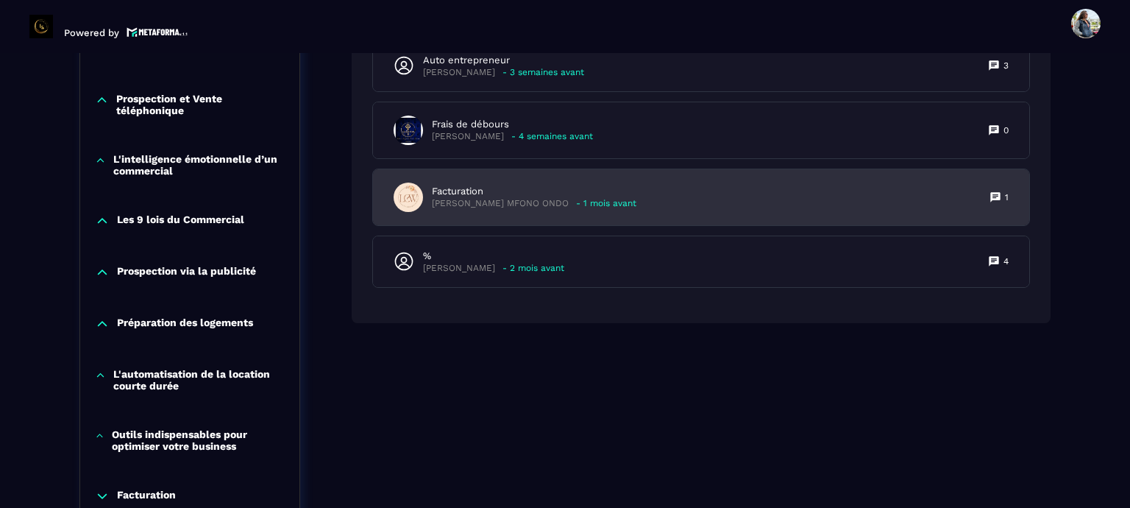
scroll to position [944, 0]
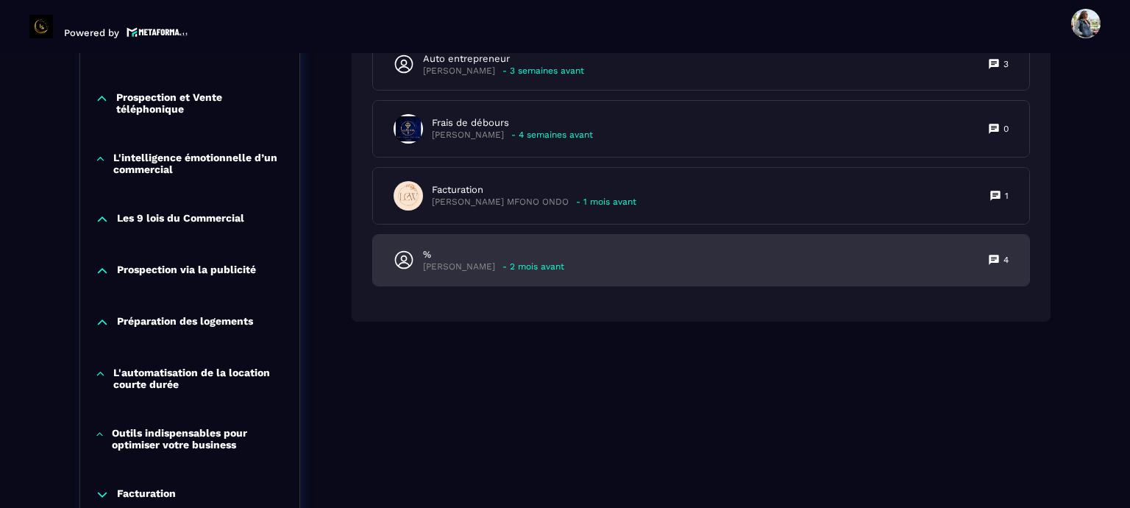
click at [518, 256] on p "%" at bounding box center [493, 254] width 141 height 13
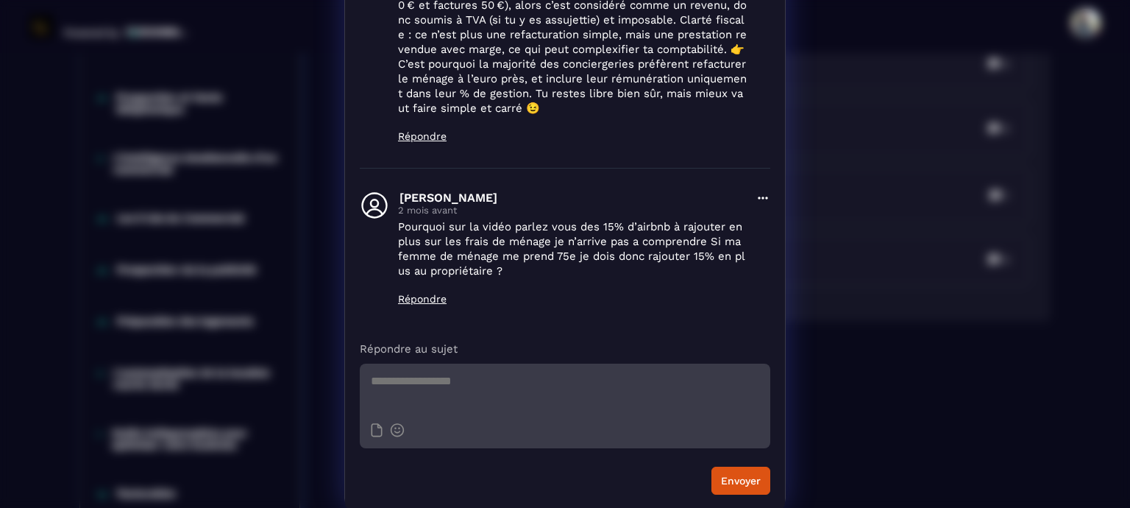
scroll to position [597, 0]
click at [474, 396] on textarea "Modal window" at bounding box center [565, 387] width 410 height 51
click at [391, 429] on icon "Modal window" at bounding box center [397, 428] width 15 height 14
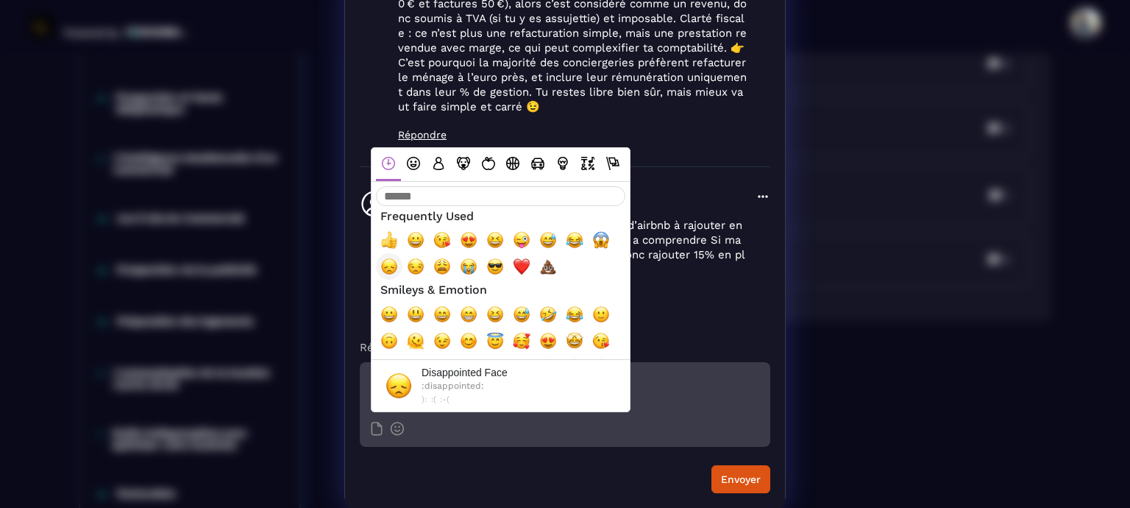
click at [380, 263] on span "😞, disappointed" at bounding box center [389, 266] width 18 height 18
type textarea "**********"
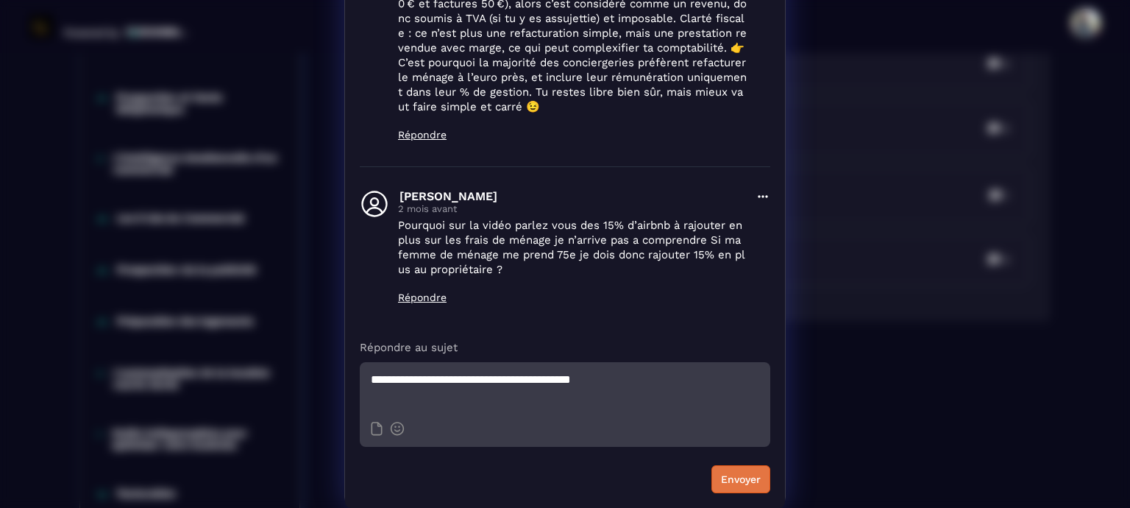
click at [733, 476] on button "Envoyer" at bounding box center [740, 479] width 59 height 28
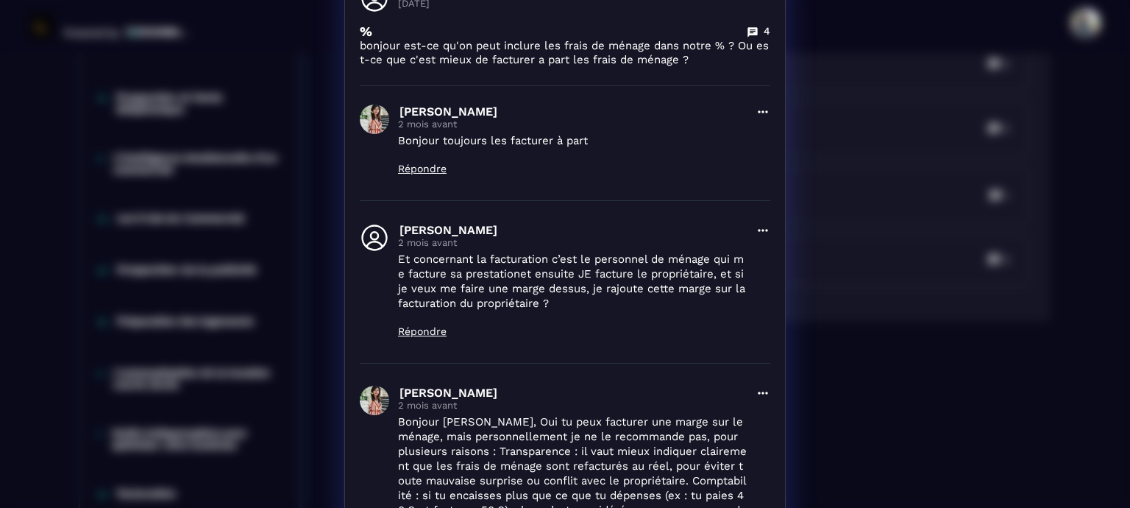
scroll to position [0, 0]
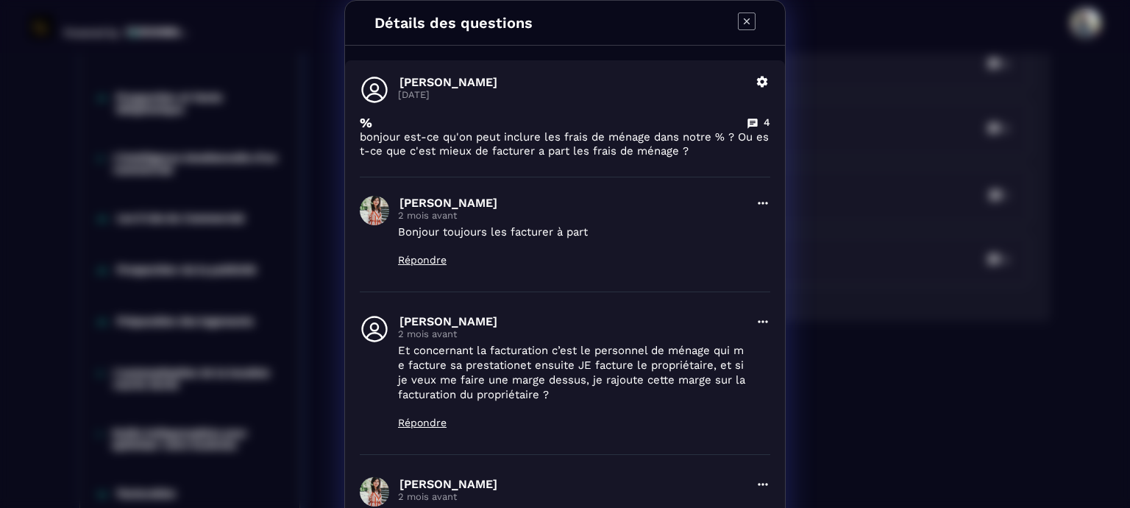
click at [738, 21] on icon "Modal window" at bounding box center [747, 22] width 18 height 18
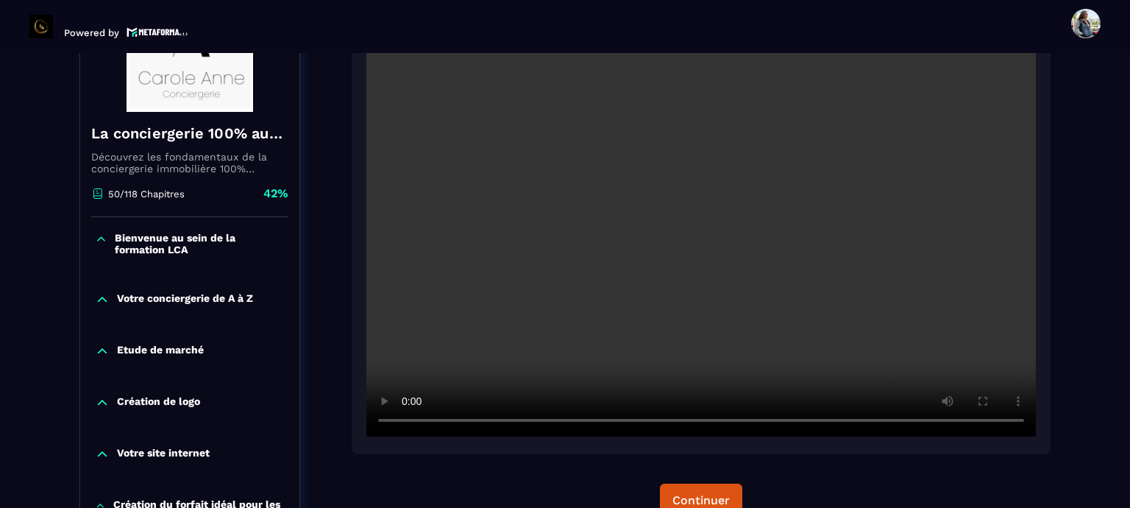
scroll to position [355, 0]
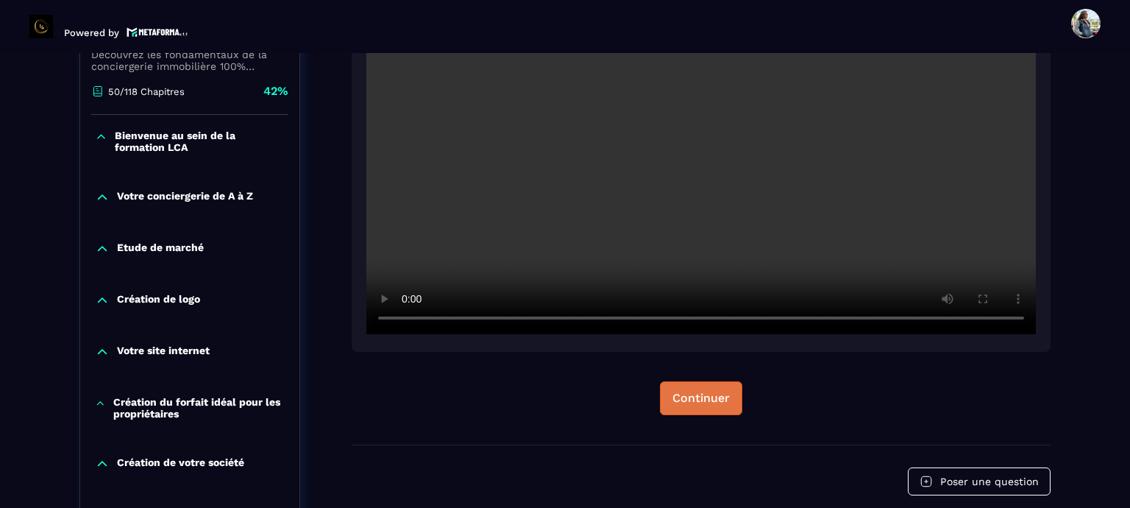
click at [728, 399] on div "Continuer" at bounding box center [700, 398] width 57 height 15
click at [719, 404] on div "Continuer" at bounding box center [700, 398] width 57 height 15
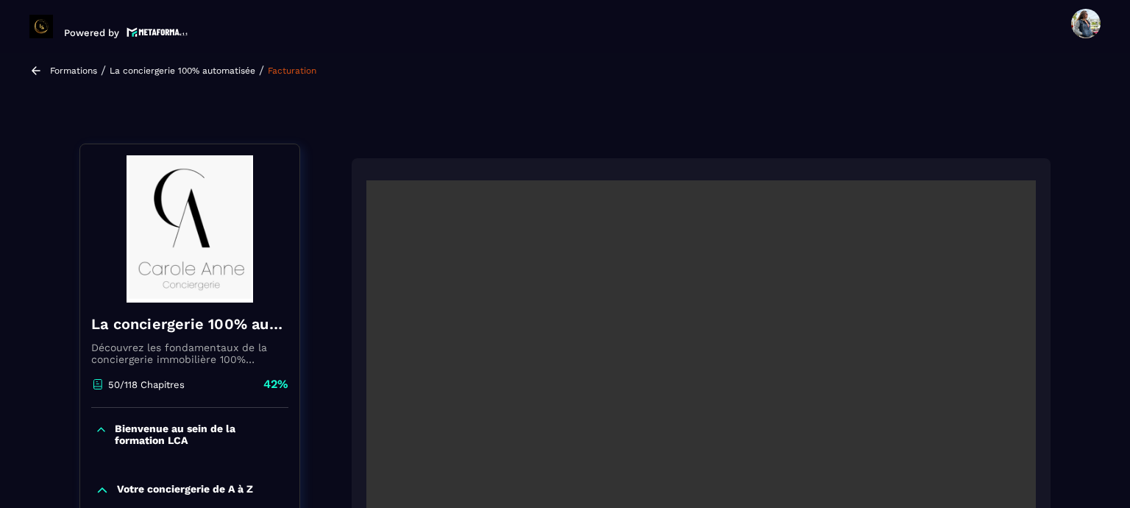
scroll to position [0, 0]
